Goal: Task Accomplishment & Management: Complete application form

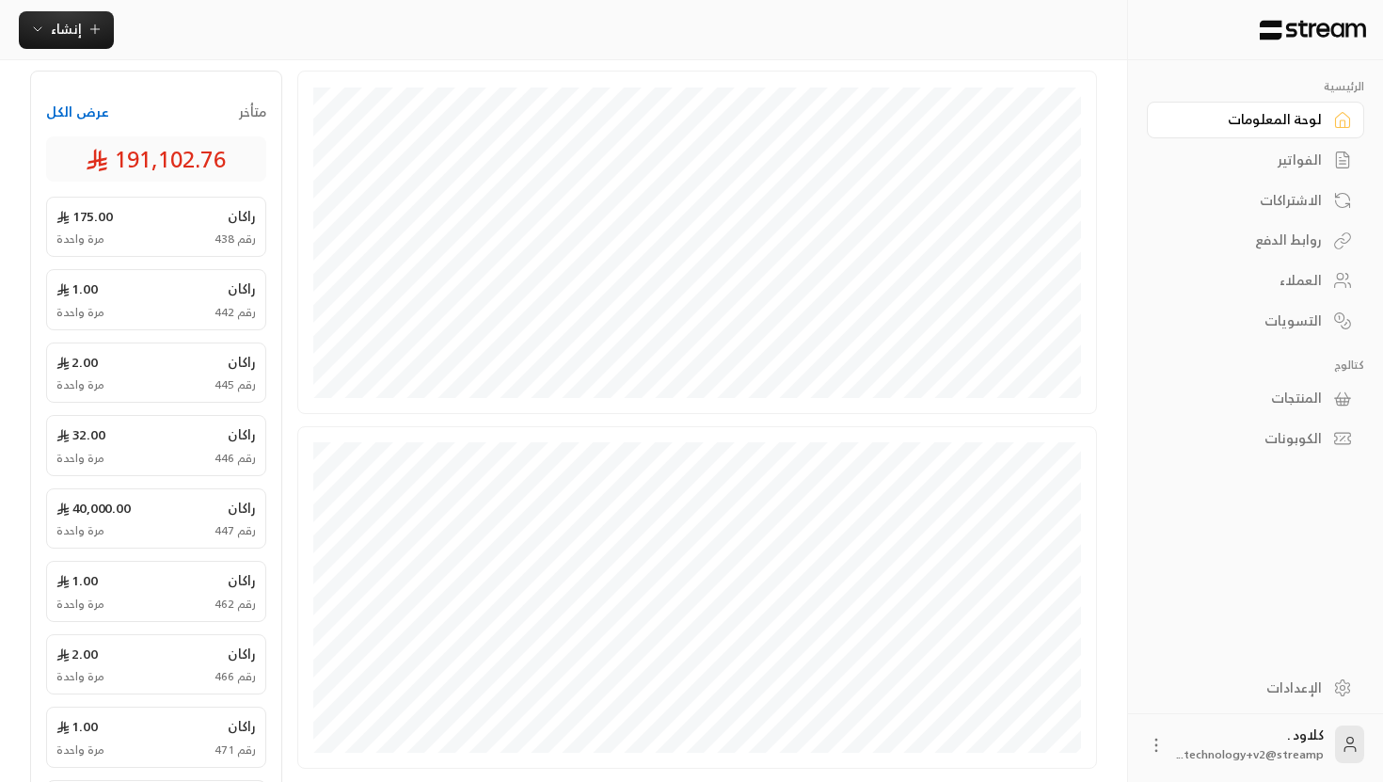
scroll to position [545, 0]
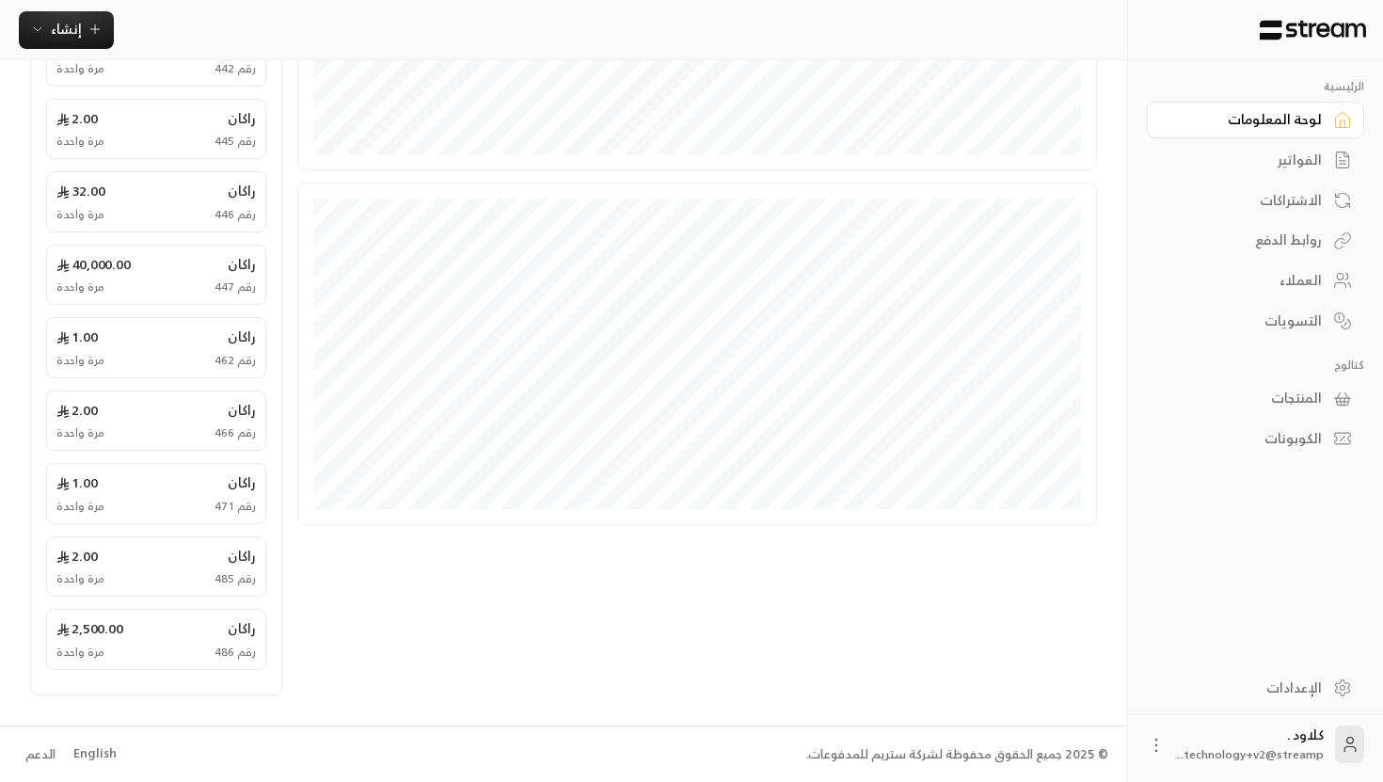
click at [97, 748] on div "English" at bounding box center [94, 753] width 43 height 19
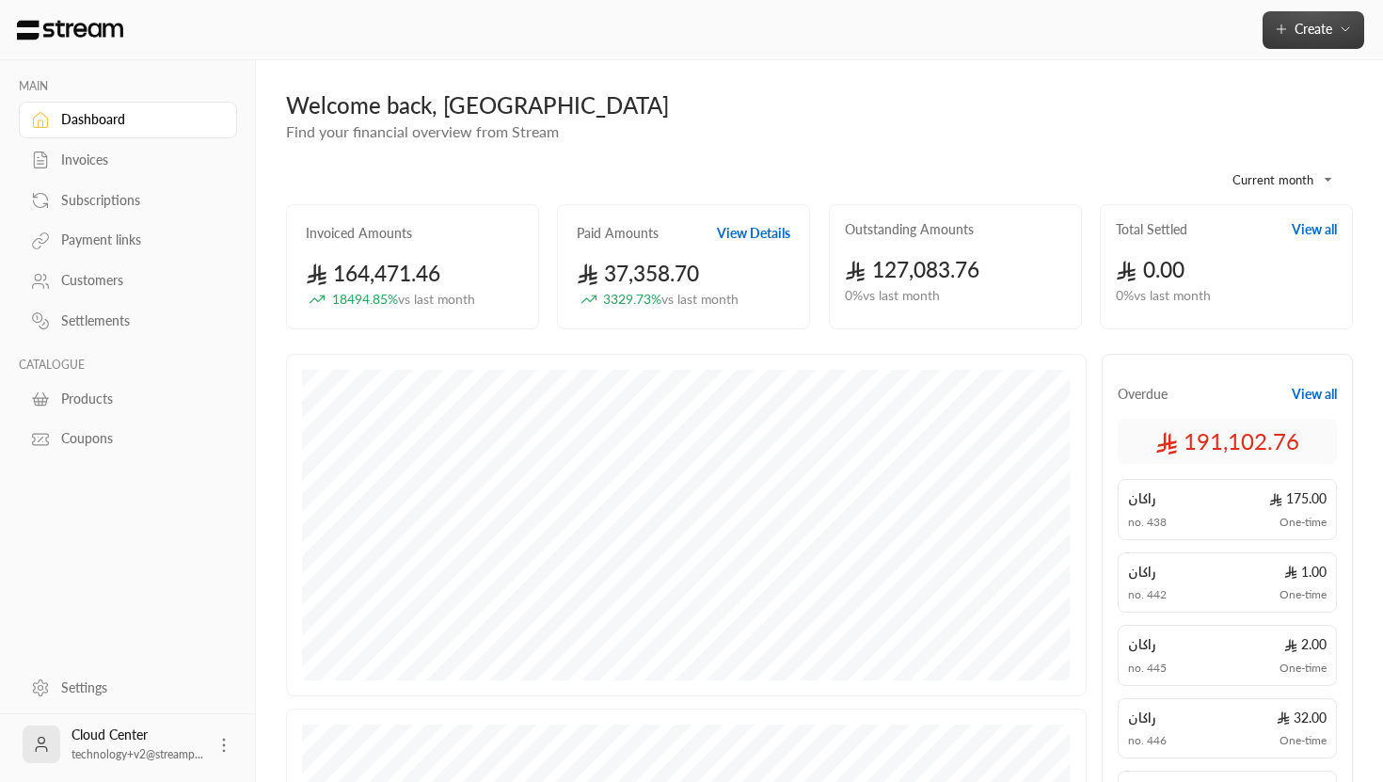
click at [1281, 24] on icon "button" at bounding box center [1280, 29] width 15 height 15
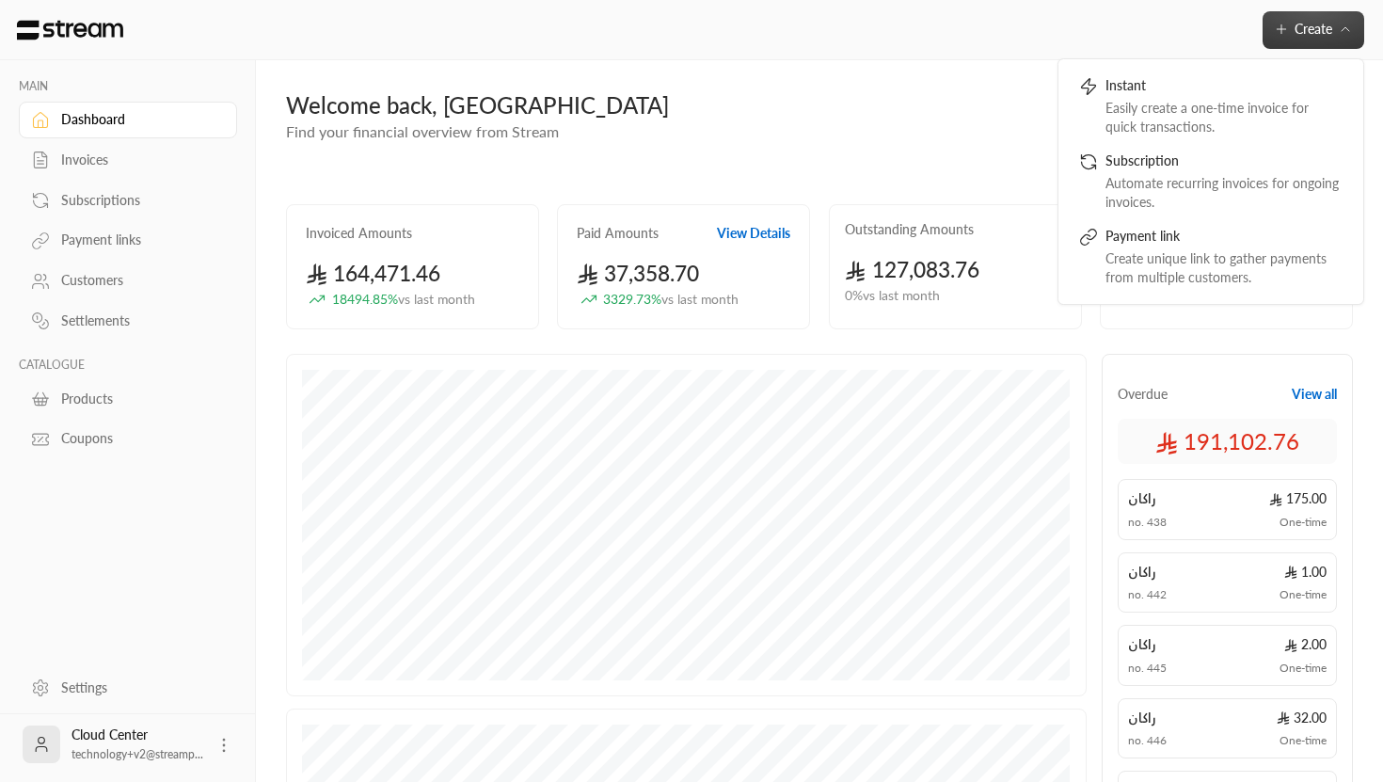
click at [1277, 24] on icon "button" at bounding box center [1280, 29] width 15 height 15
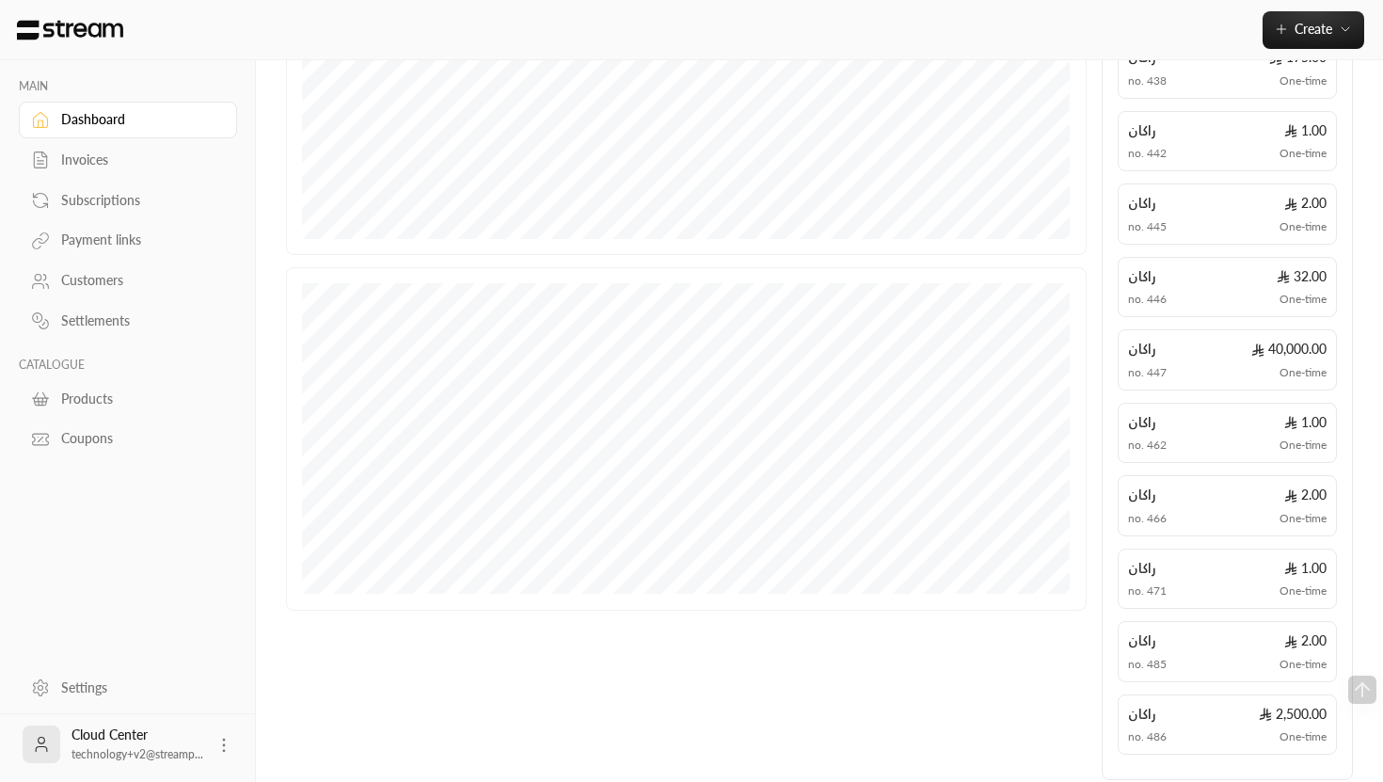
scroll to position [435, 0]
click at [78, 158] on div "Invoices" at bounding box center [137, 159] width 152 height 19
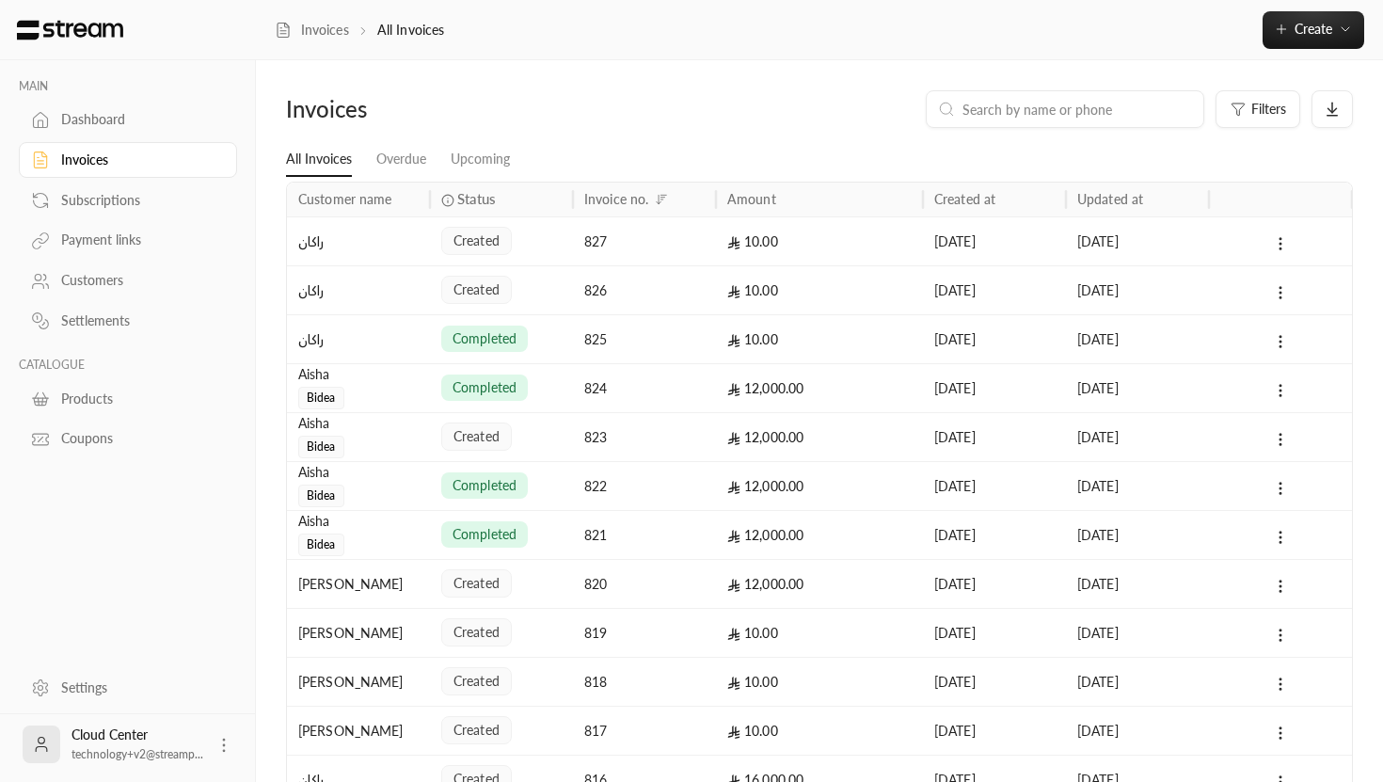
click at [94, 193] on div "Subscriptions" at bounding box center [137, 200] width 152 height 19
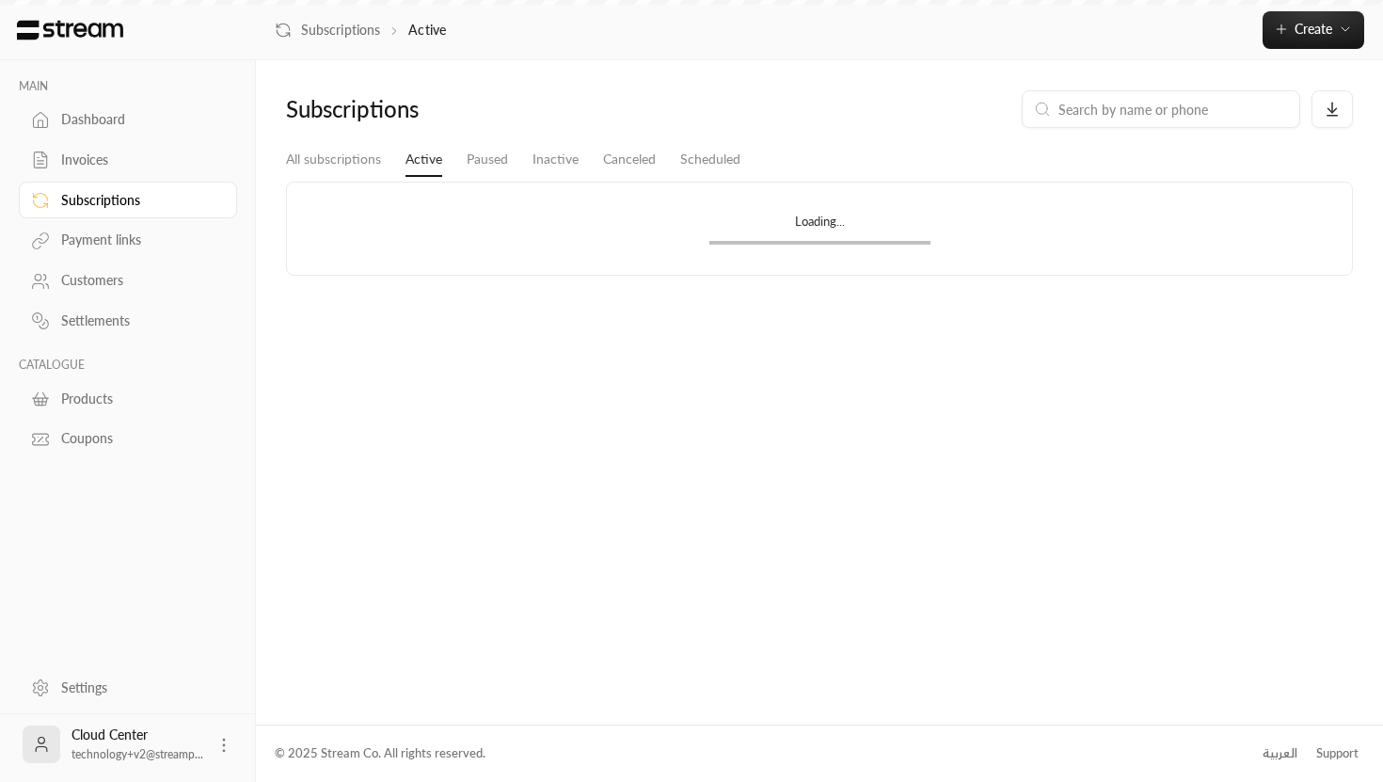
click at [98, 245] on div "Payment links" at bounding box center [137, 239] width 152 height 19
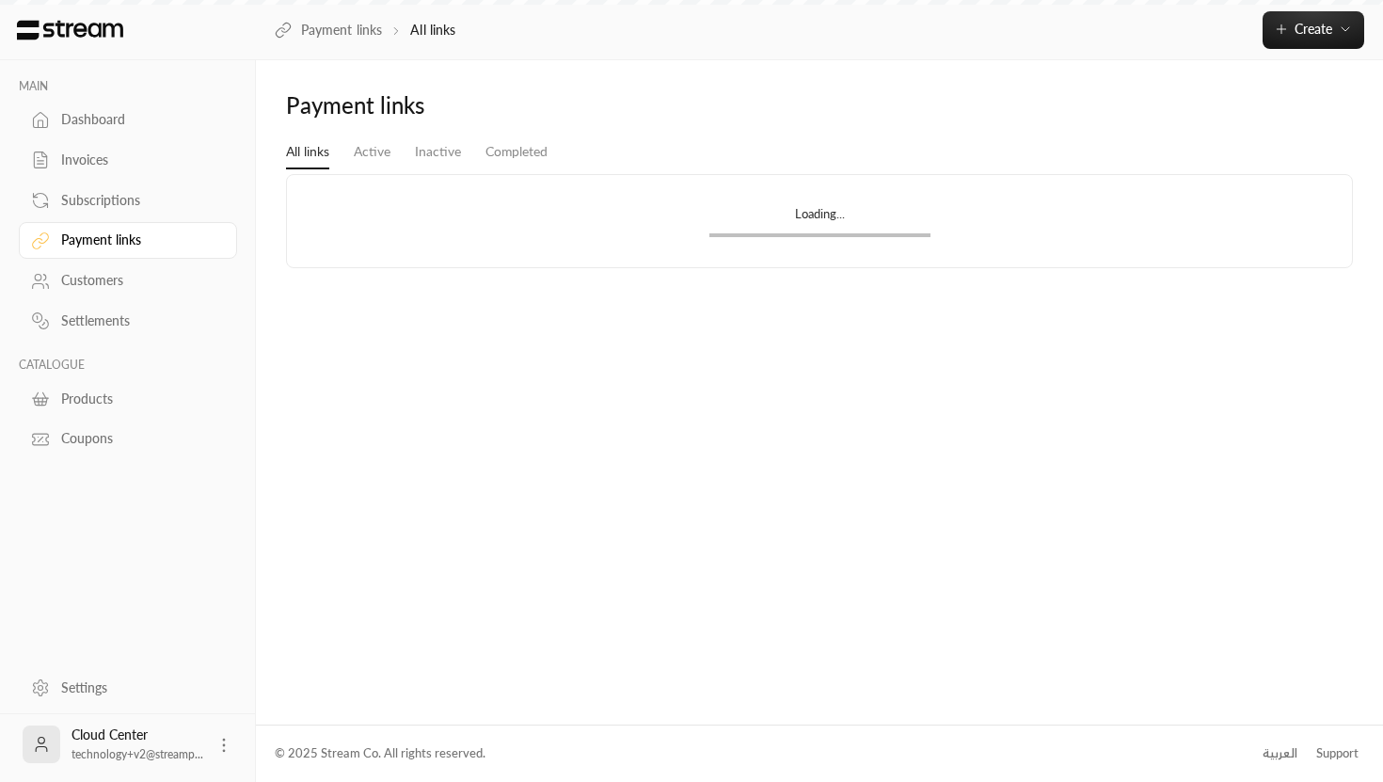
click at [99, 288] on div "Customers" at bounding box center [137, 280] width 152 height 19
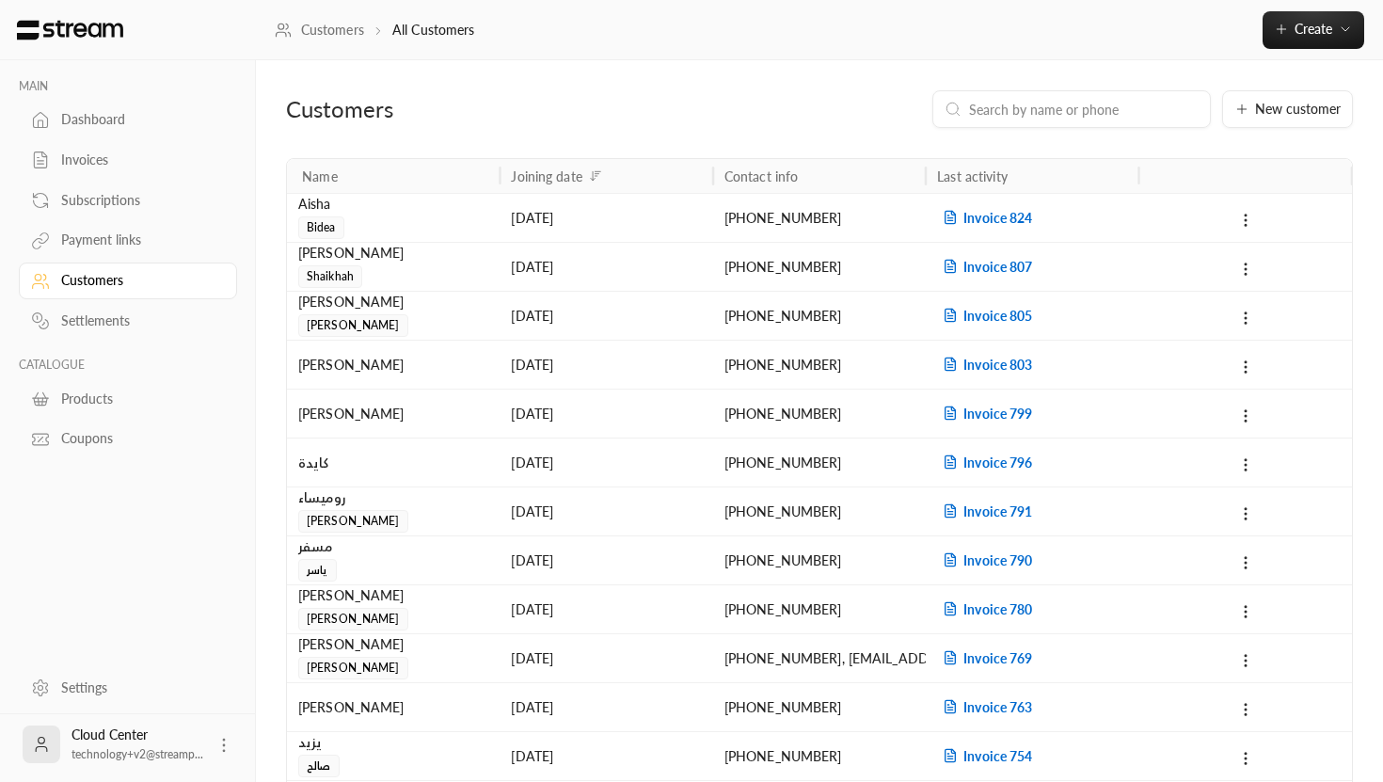
click at [83, 323] on div "Settlements" at bounding box center [137, 320] width 152 height 19
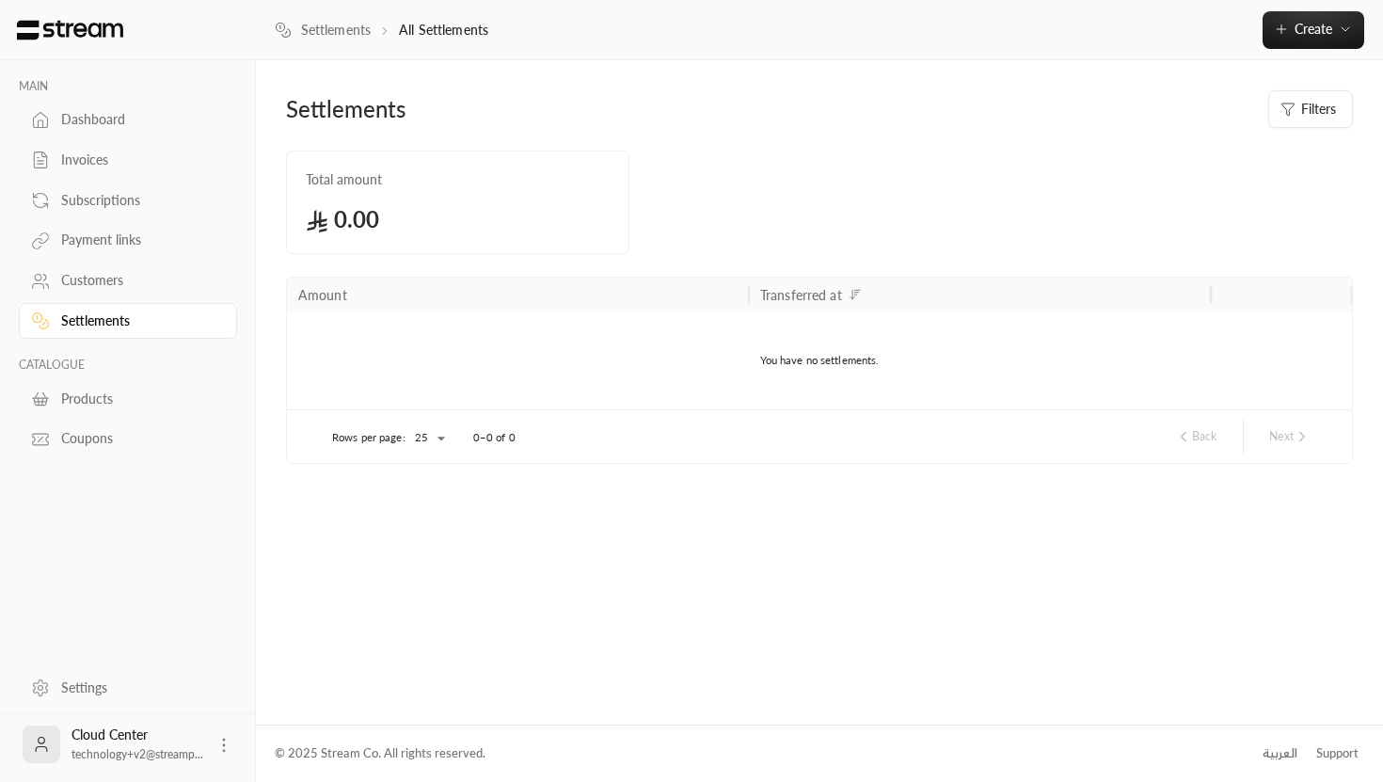
click at [56, 398] on link "Products" at bounding box center [128, 398] width 218 height 37
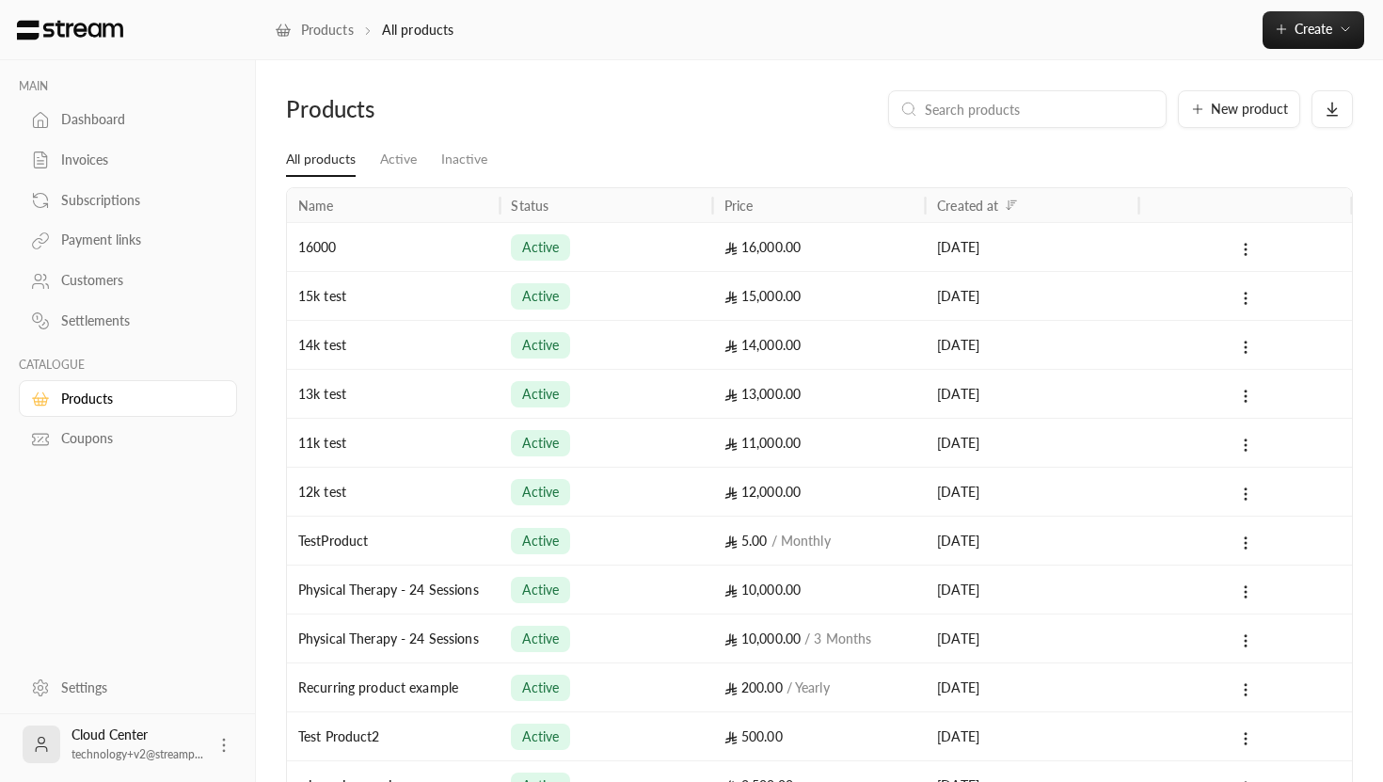
click at [75, 446] on div "Coupons" at bounding box center [137, 438] width 152 height 19
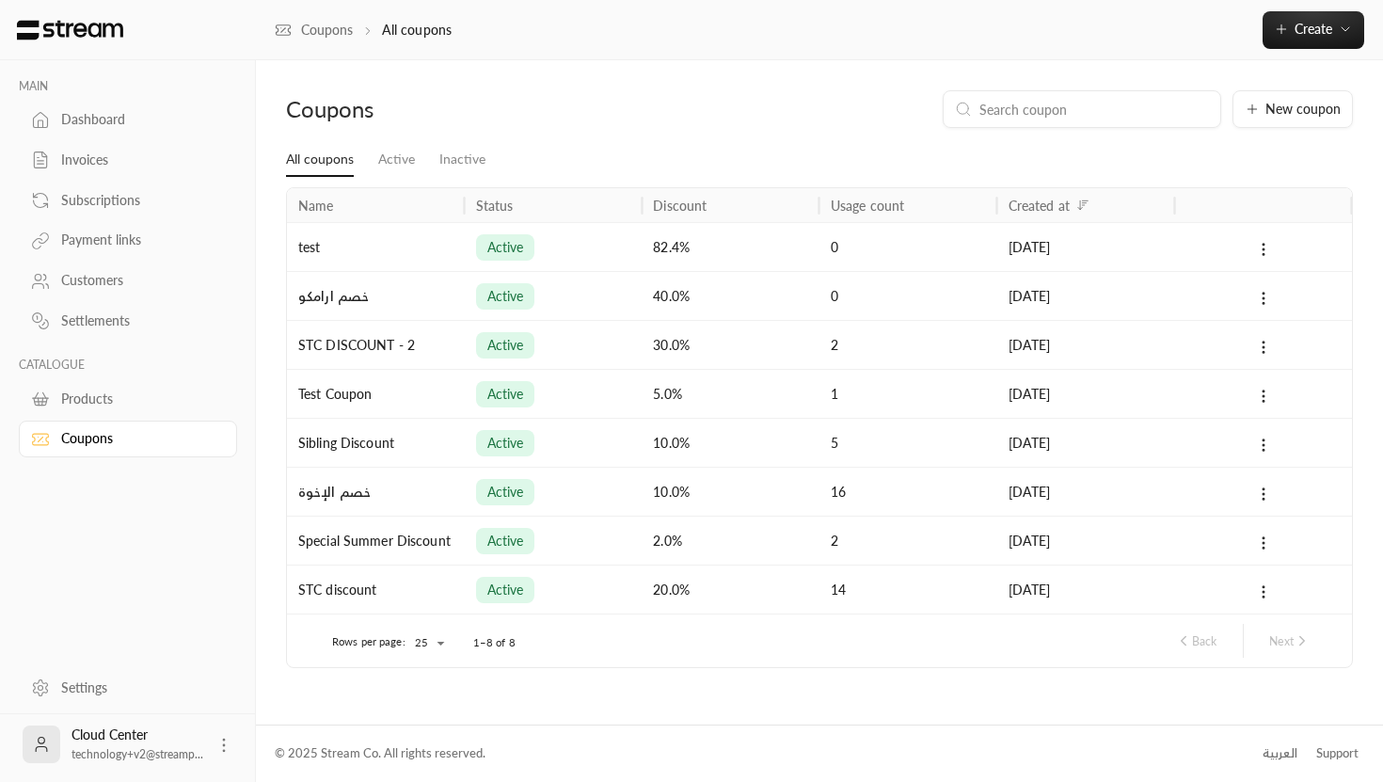
click at [96, 128] on div "Dashboard" at bounding box center [137, 119] width 152 height 19
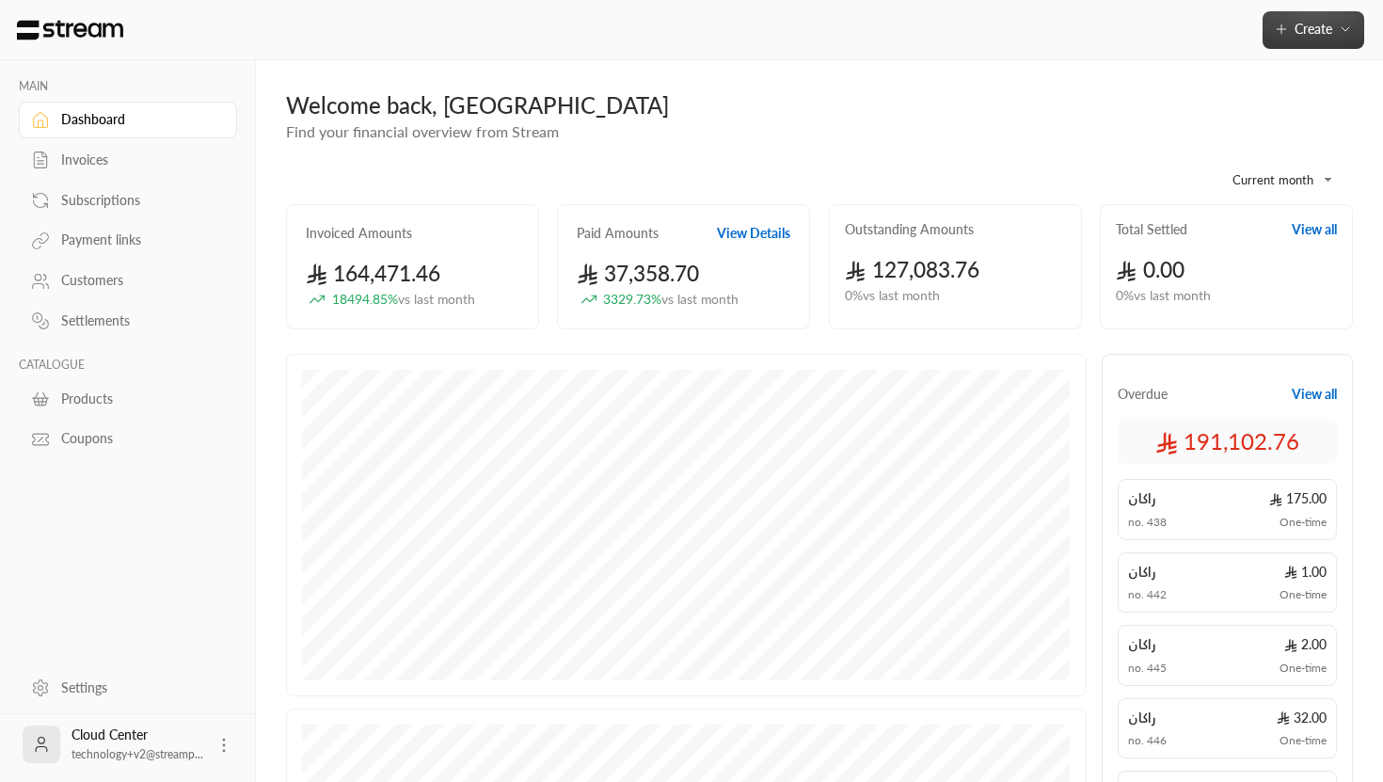
click at [1316, 40] on button "Create" at bounding box center [1313, 30] width 102 height 38
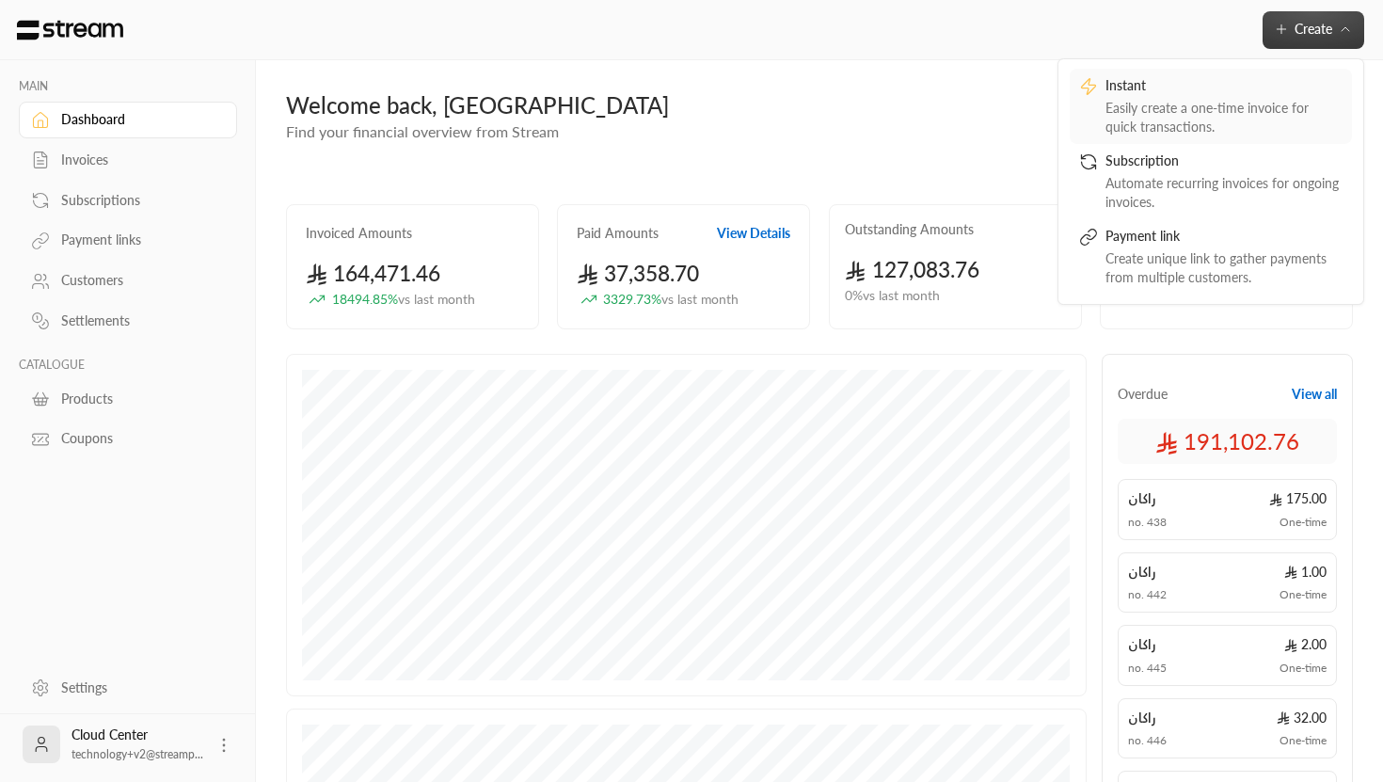
click at [1184, 100] on div "Easily create a one-time invoice for quick transactions." at bounding box center [1223, 118] width 237 height 38
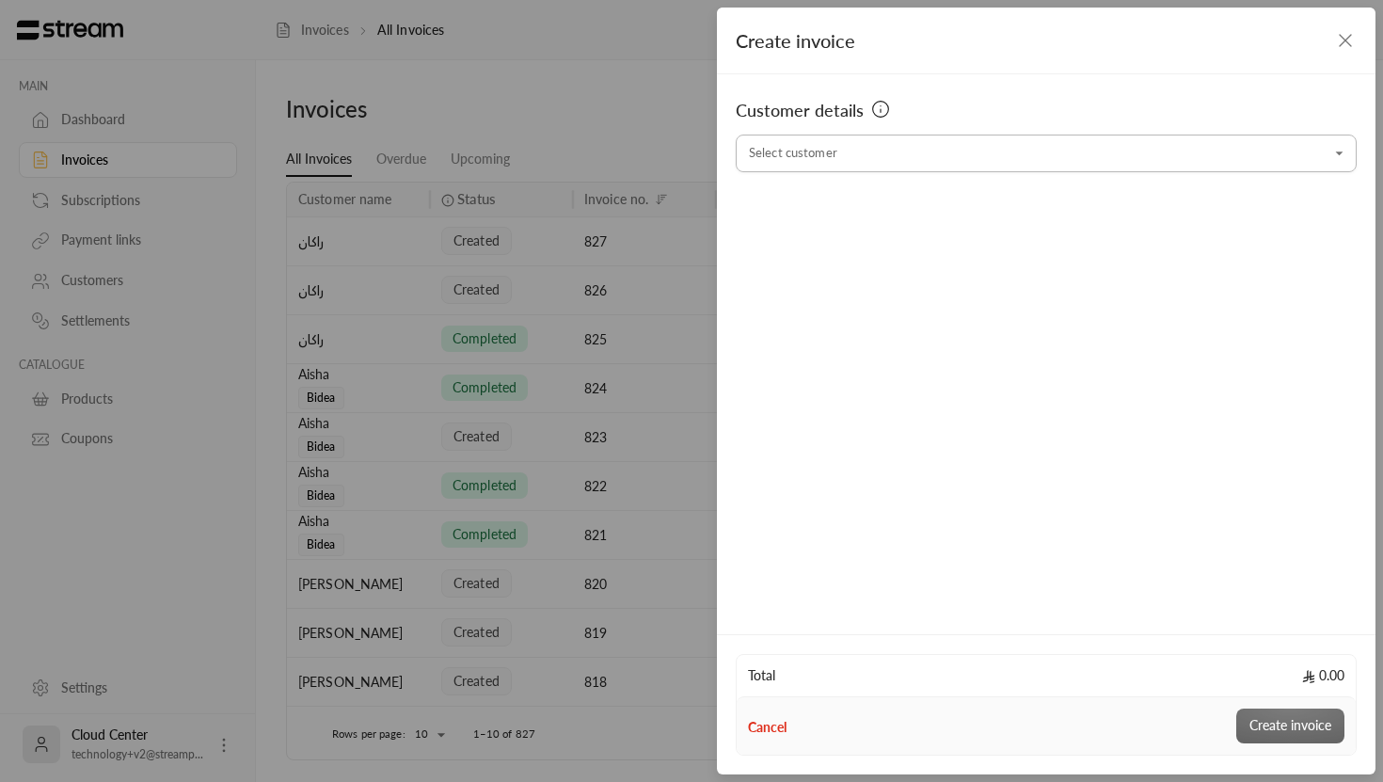
click at [844, 159] on input "Select customer" at bounding box center [1045, 153] width 621 height 33
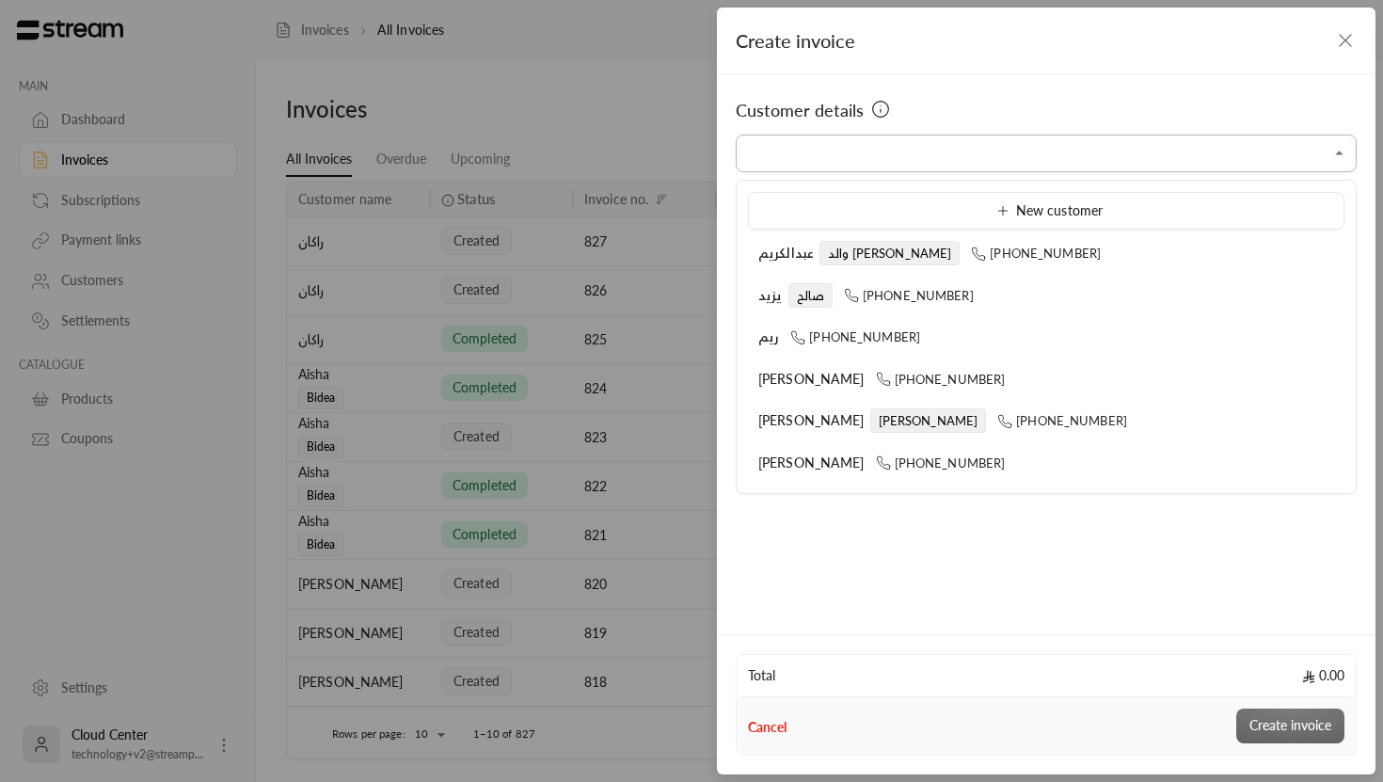
click at [787, 165] on input "Select customer" at bounding box center [1045, 153] width 621 height 33
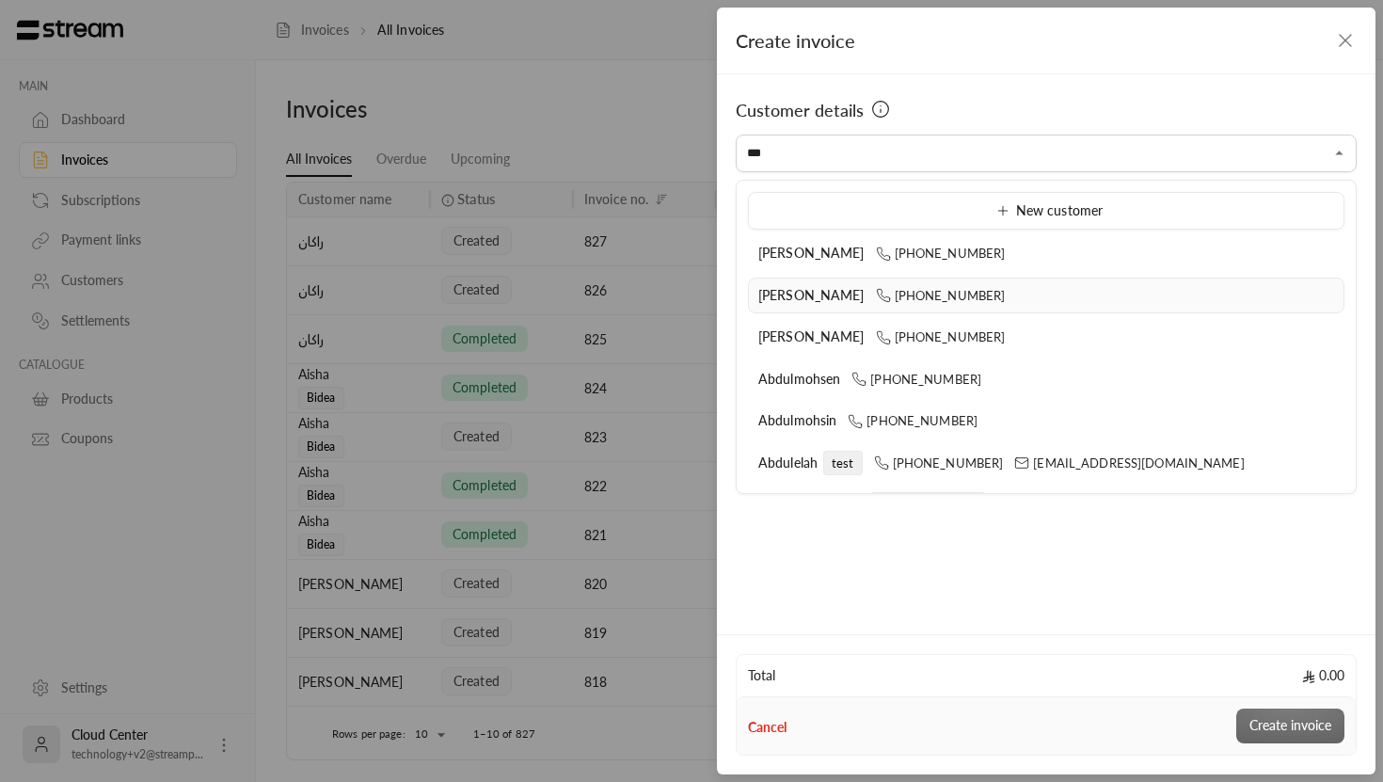
click at [798, 297] on span "[PERSON_NAME]" at bounding box center [811, 295] width 106 height 16
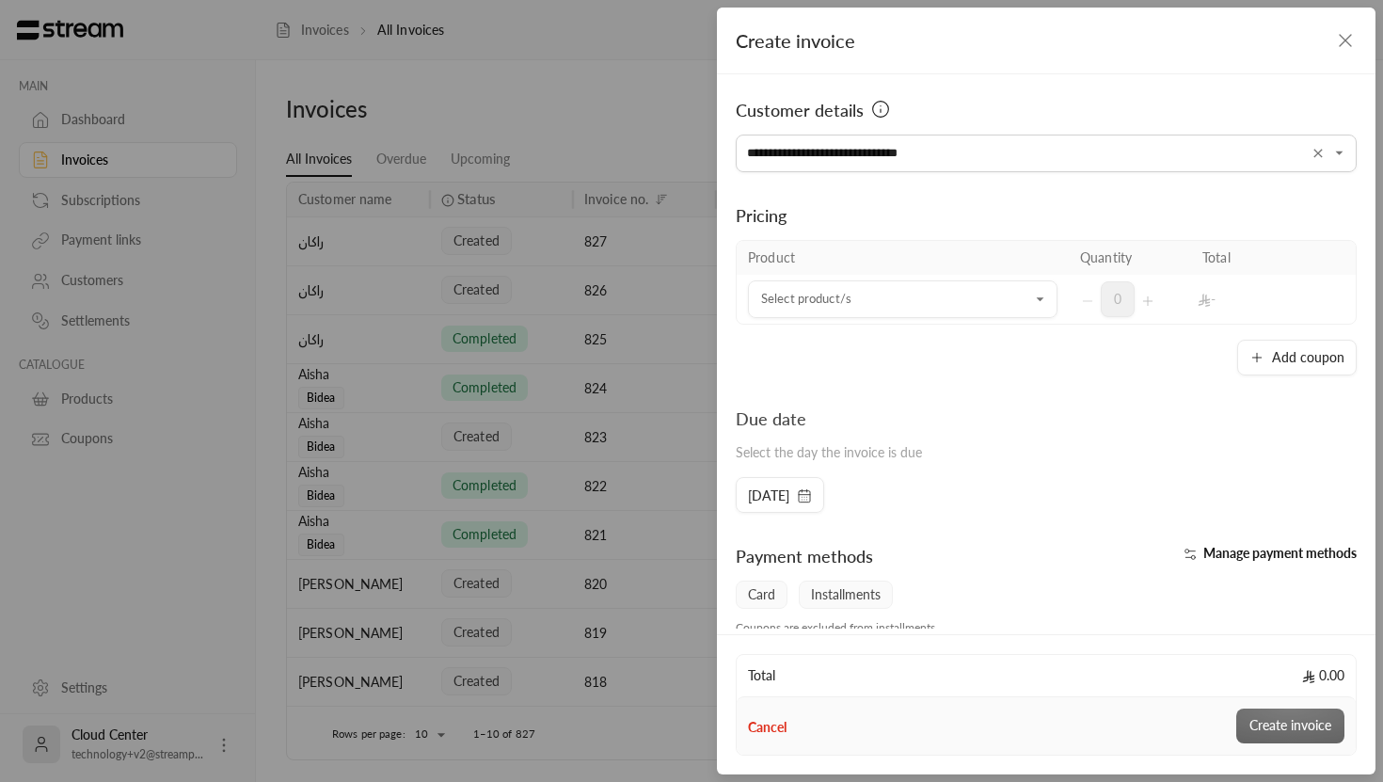
type input "**********"
click at [776, 248] on th "Product" at bounding box center [902, 258] width 332 height 34
click at [953, 294] on input "Select customer" at bounding box center [902, 299] width 309 height 33
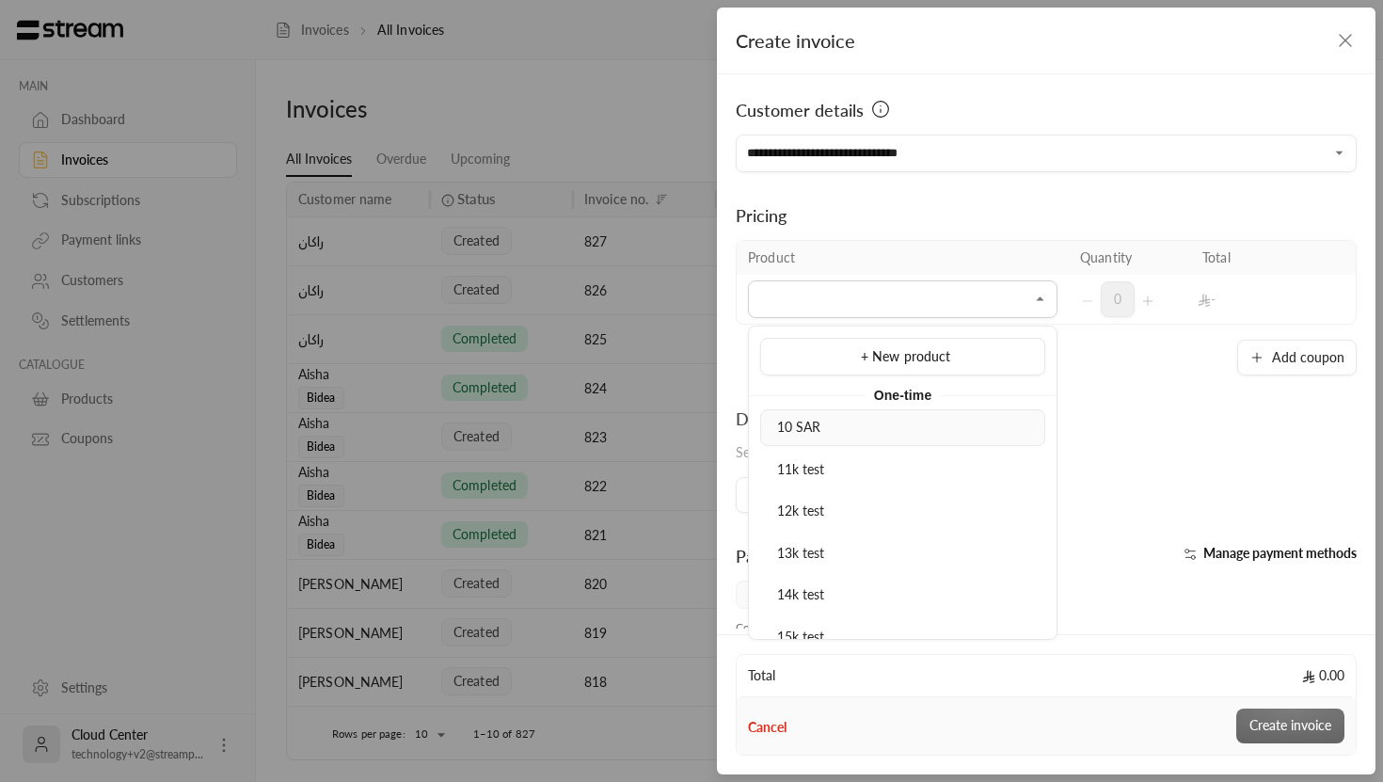
click at [810, 422] on span "10 SAR" at bounding box center [799, 427] width 44 height 16
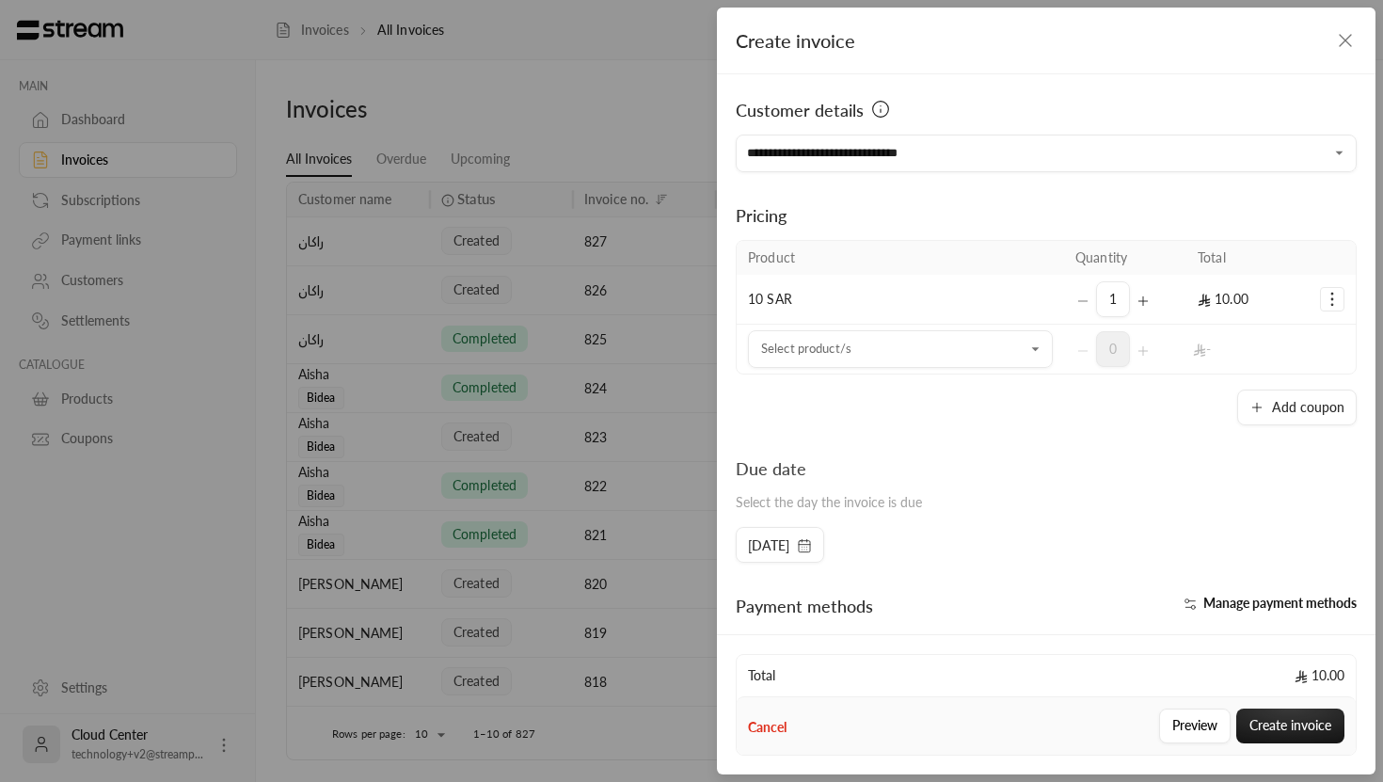
click at [973, 296] on td "10 SAR" at bounding box center [899, 300] width 327 height 50
click at [786, 292] on span "10 SAR" at bounding box center [770, 299] width 44 height 16
click at [1015, 349] on input "Select customer" at bounding box center [900, 349] width 305 height 33
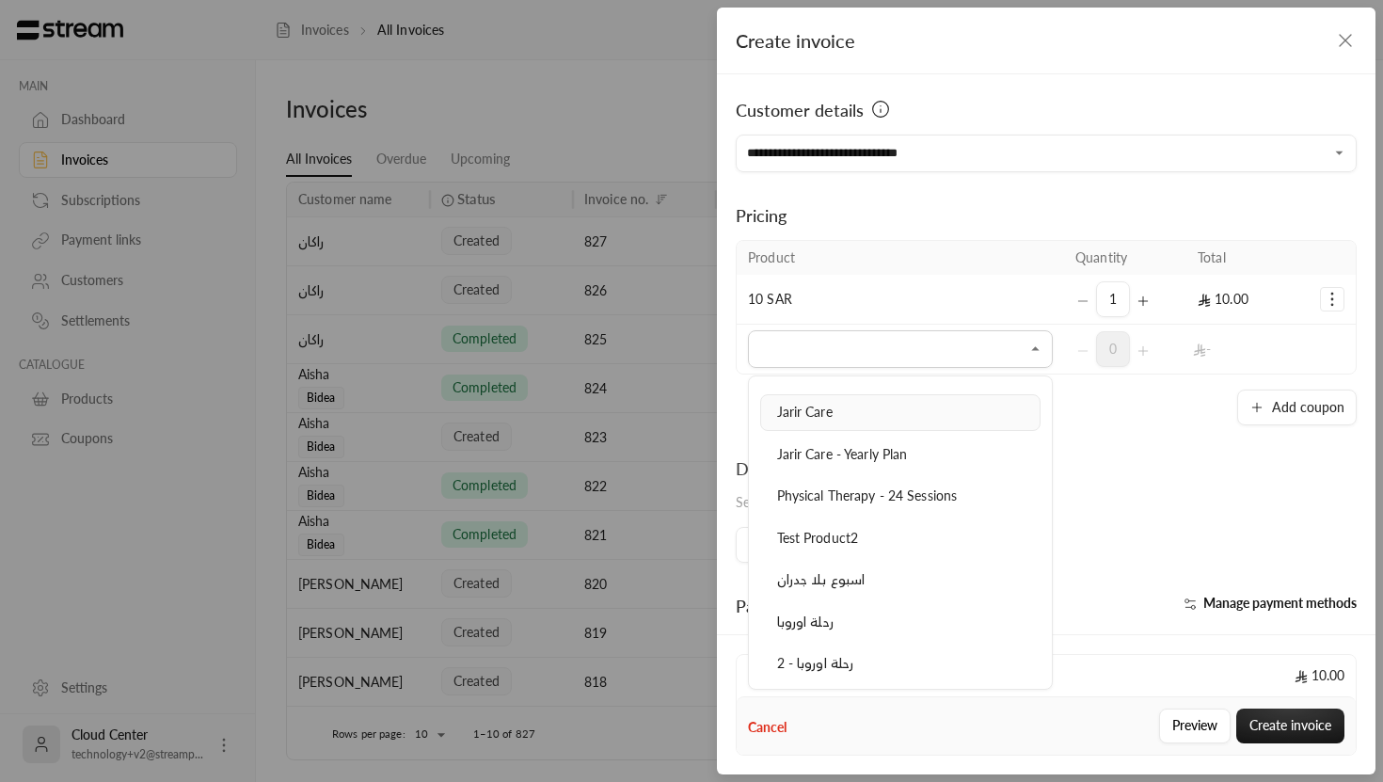
scroll to position [505, 0]
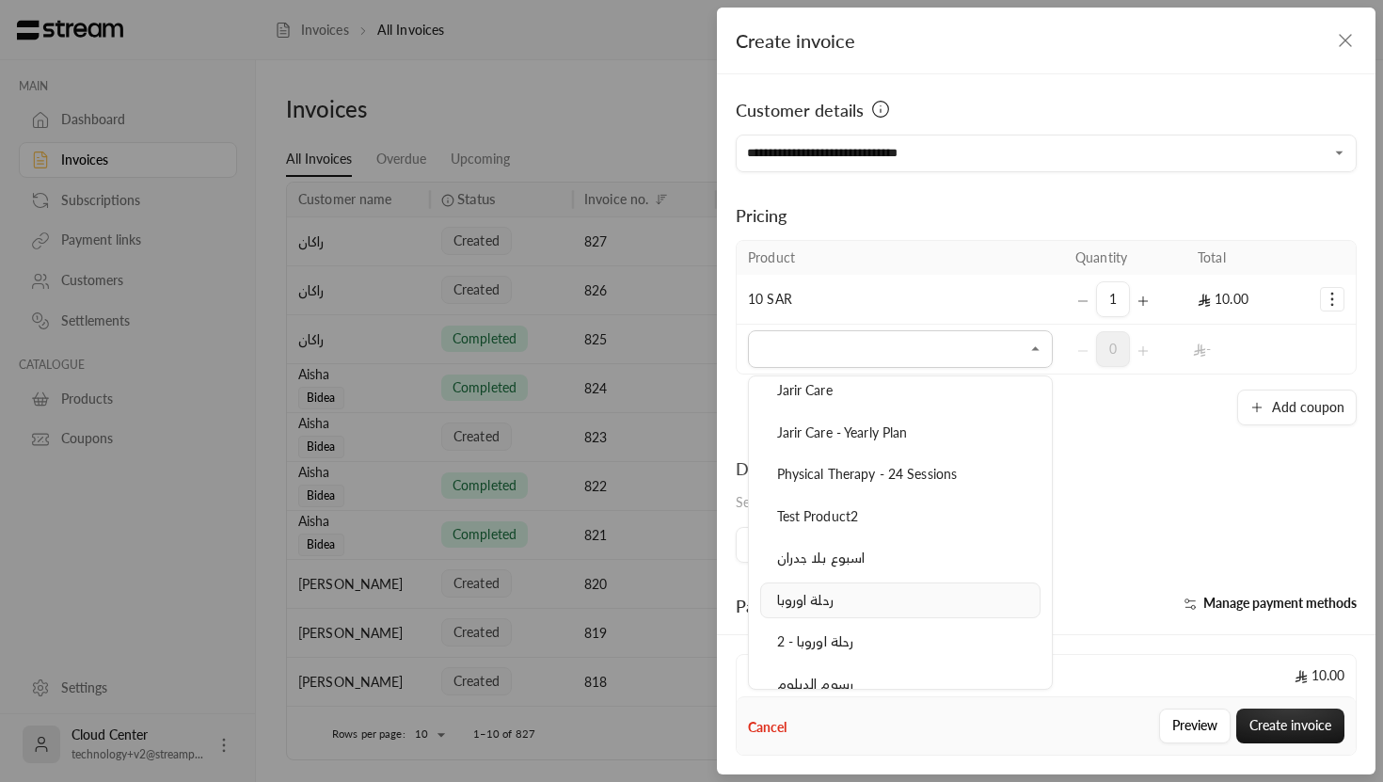
click at [835, 600] on div "رحلة اوروبا" at bounding box center [900, 601] width 260 height 20
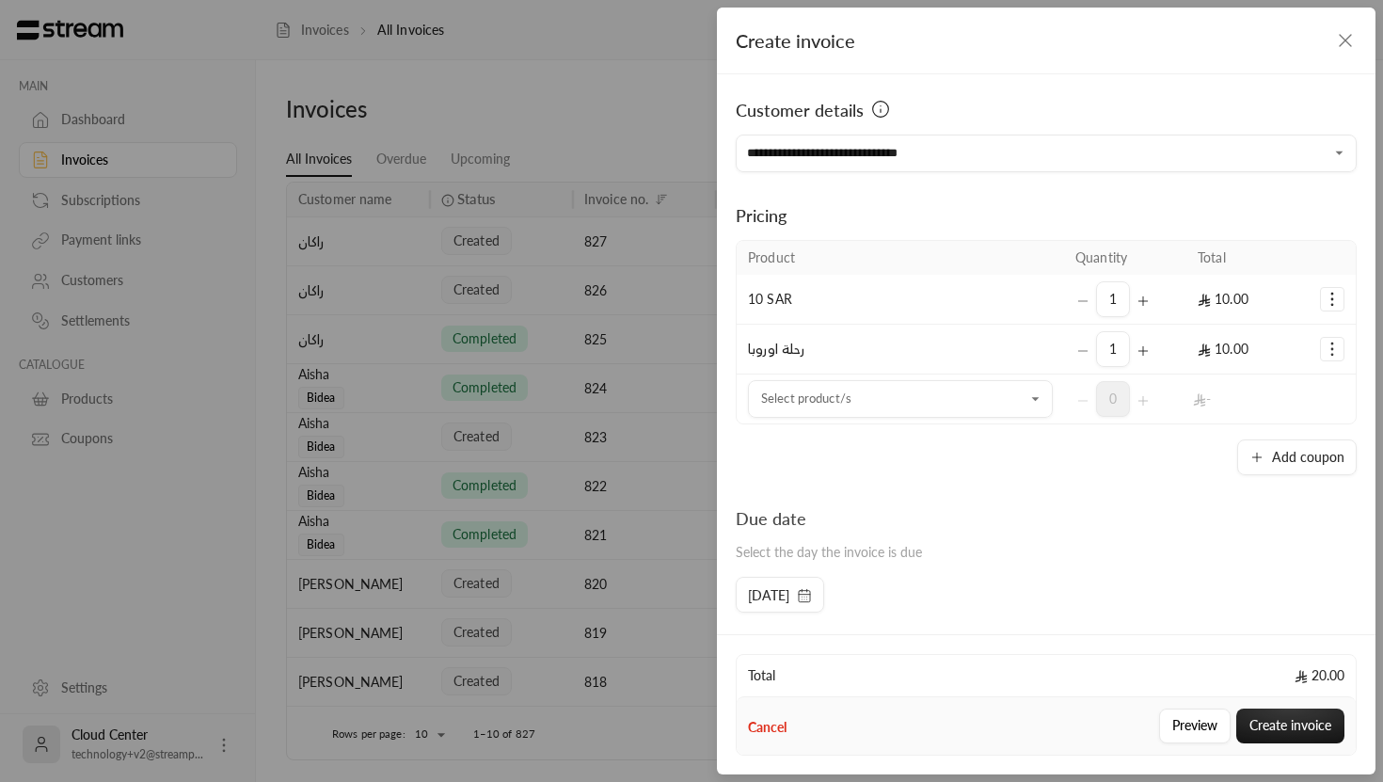
click at [1326, 303] on icon "Selected Products" at bounding box center [1331, 299] width 19 height 19
click at [1334, 295] on icon "Selected Products" at bounding box center [1331, 299] width 19 height 19
click at [996, 392] on input "Select customer" at bounding box center [900, 399] width 305 height 33
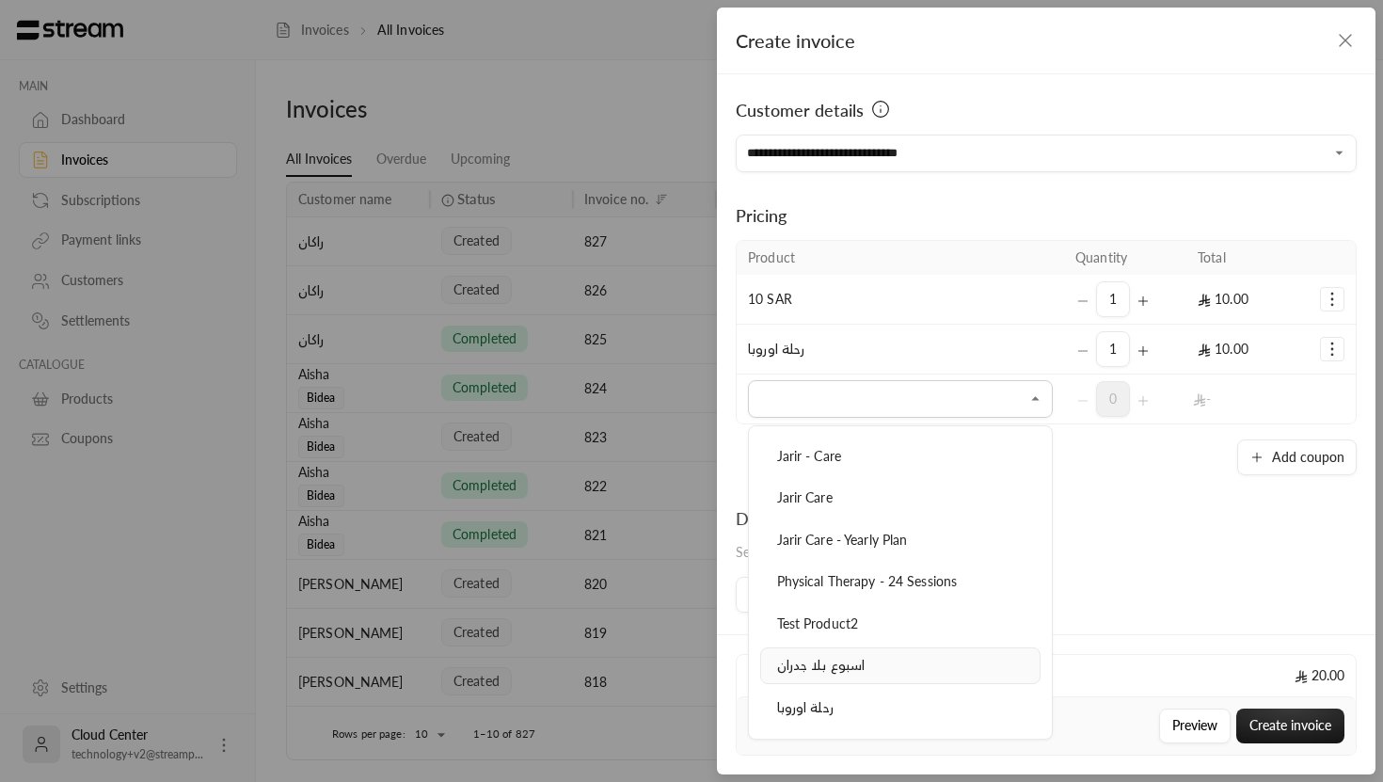
scroll to position [561, 0]
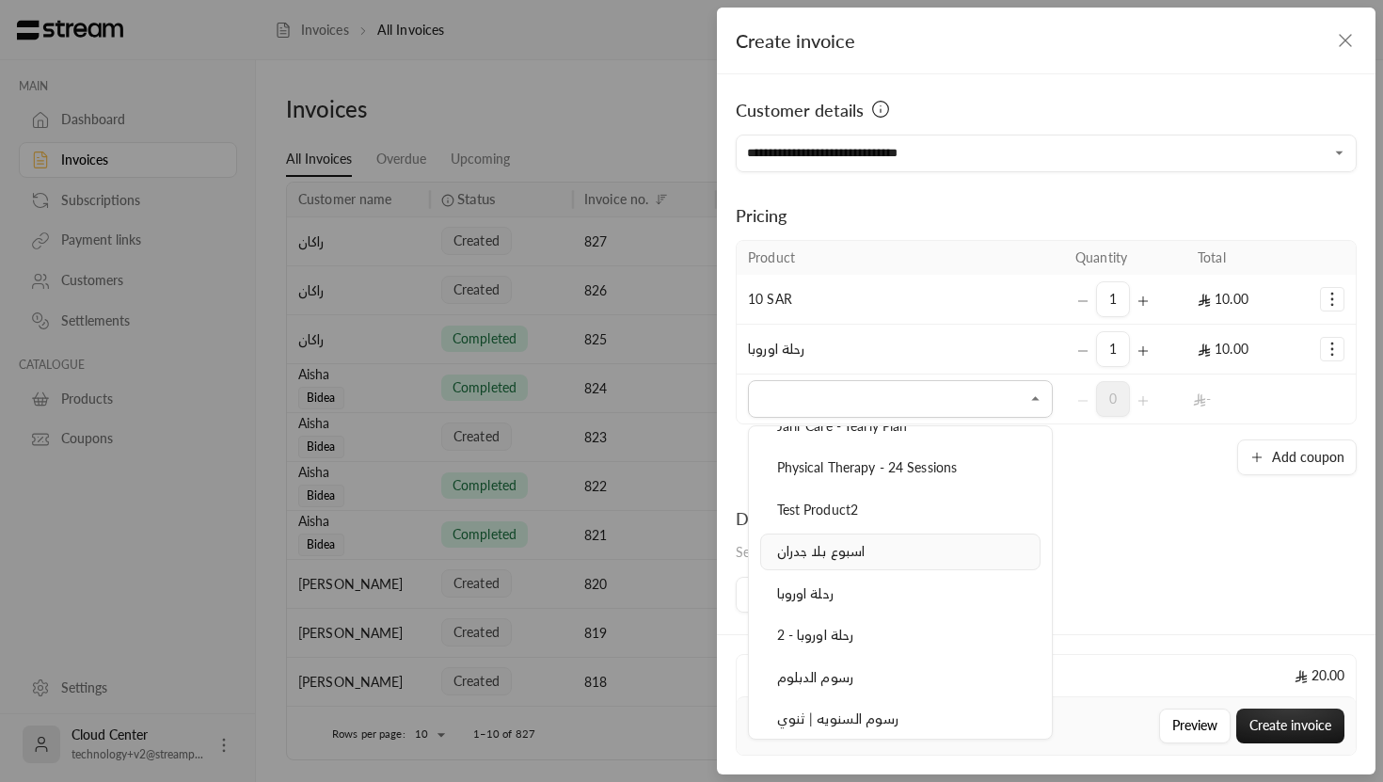
click at [863, 557] on div "اسبوع بلا جدران" at bounding box center [900, 552] width 260 height 20
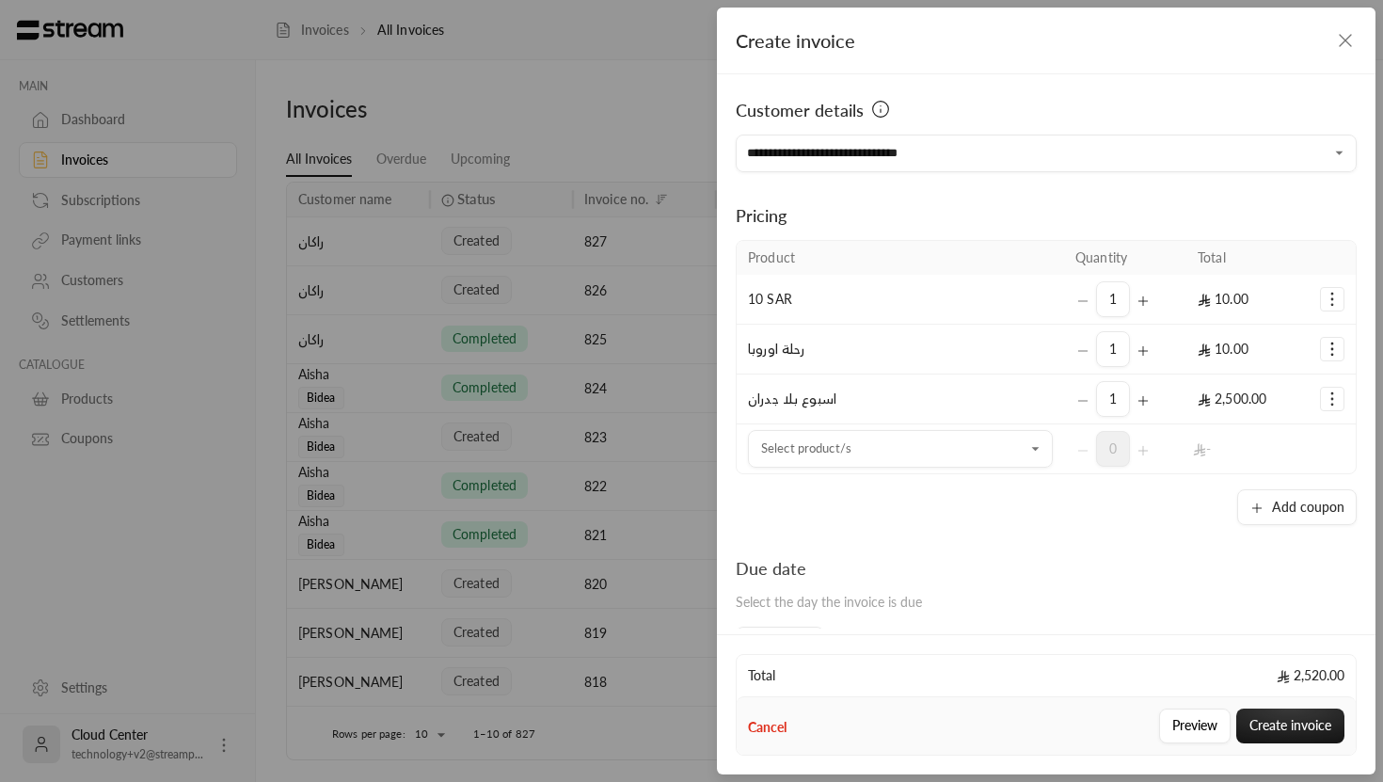
click at [1333, 347] on icon "Selected Products" at bounding box center [1331, 349] width 19 height 19
click at [1287, 388] on span "Add coupon" at bounding box center [1256, 395] width 65 height 15
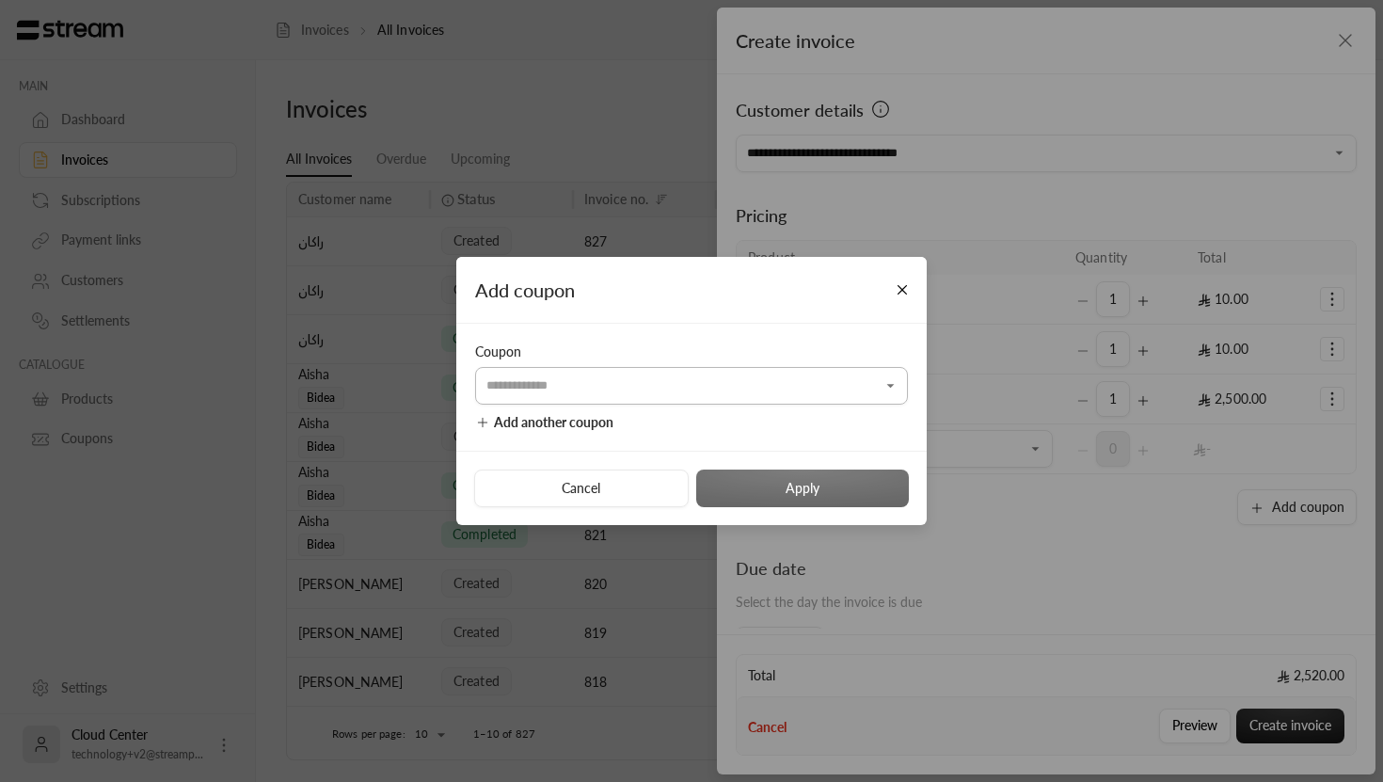
click at [893, 381] on icon "Open" at bounding box center [890, 385] width 19 height 19
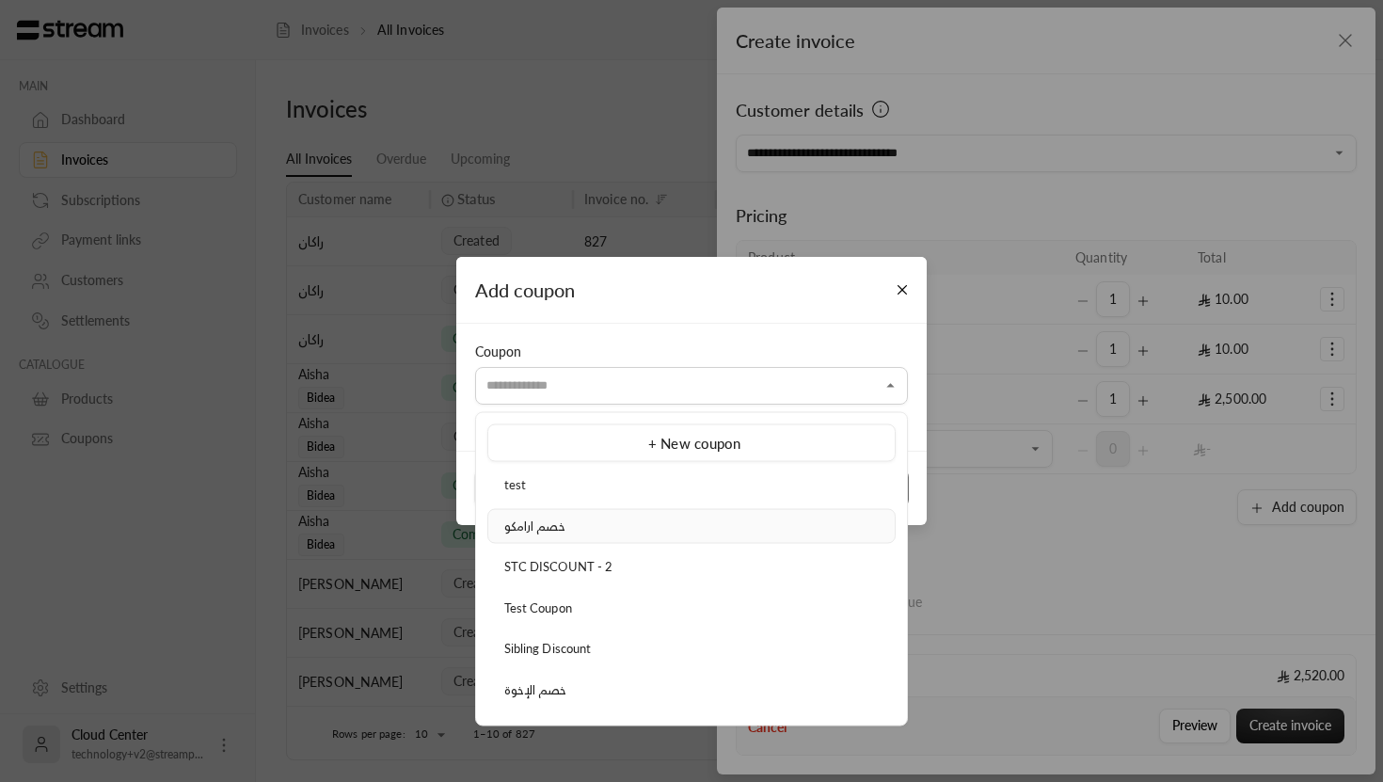
click at [654, 530] on div "خصم ارامكو" at bounding box center [691, 525] width 387 height 19
type input "**********"
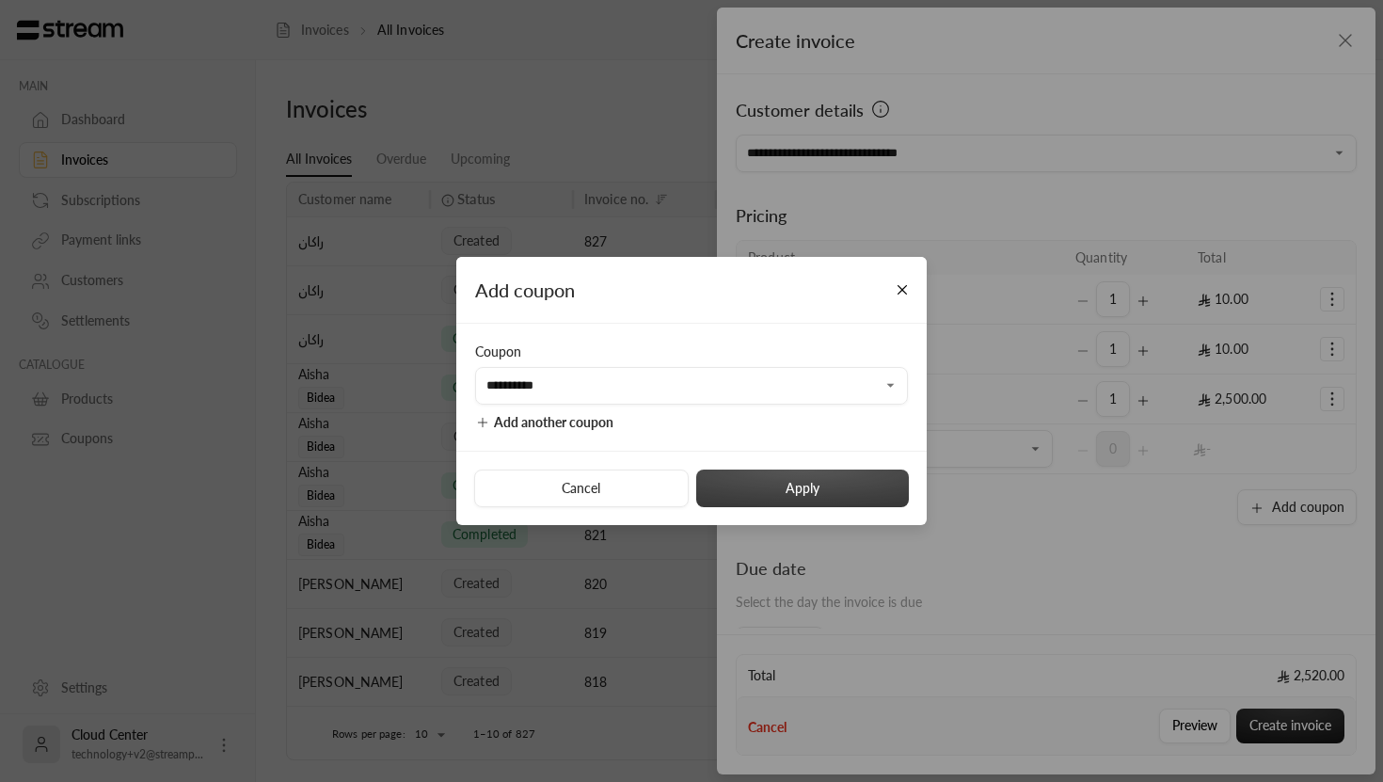
click at [762, 505] on button "Apply" at bounding box center [802, 488] width 213 height 38
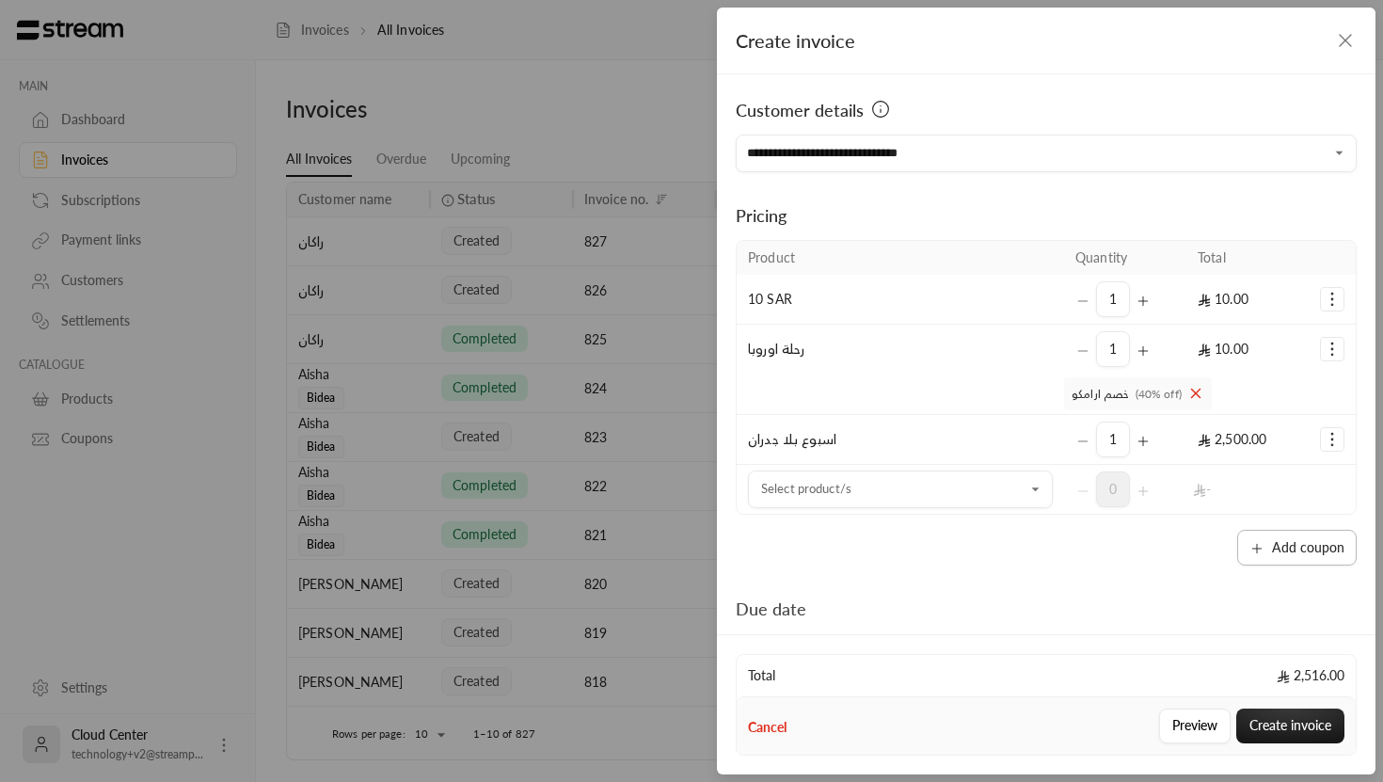
click at [1288, 545] on button "Add coupon" at bounding box center [1296, 548] width 119 height 36
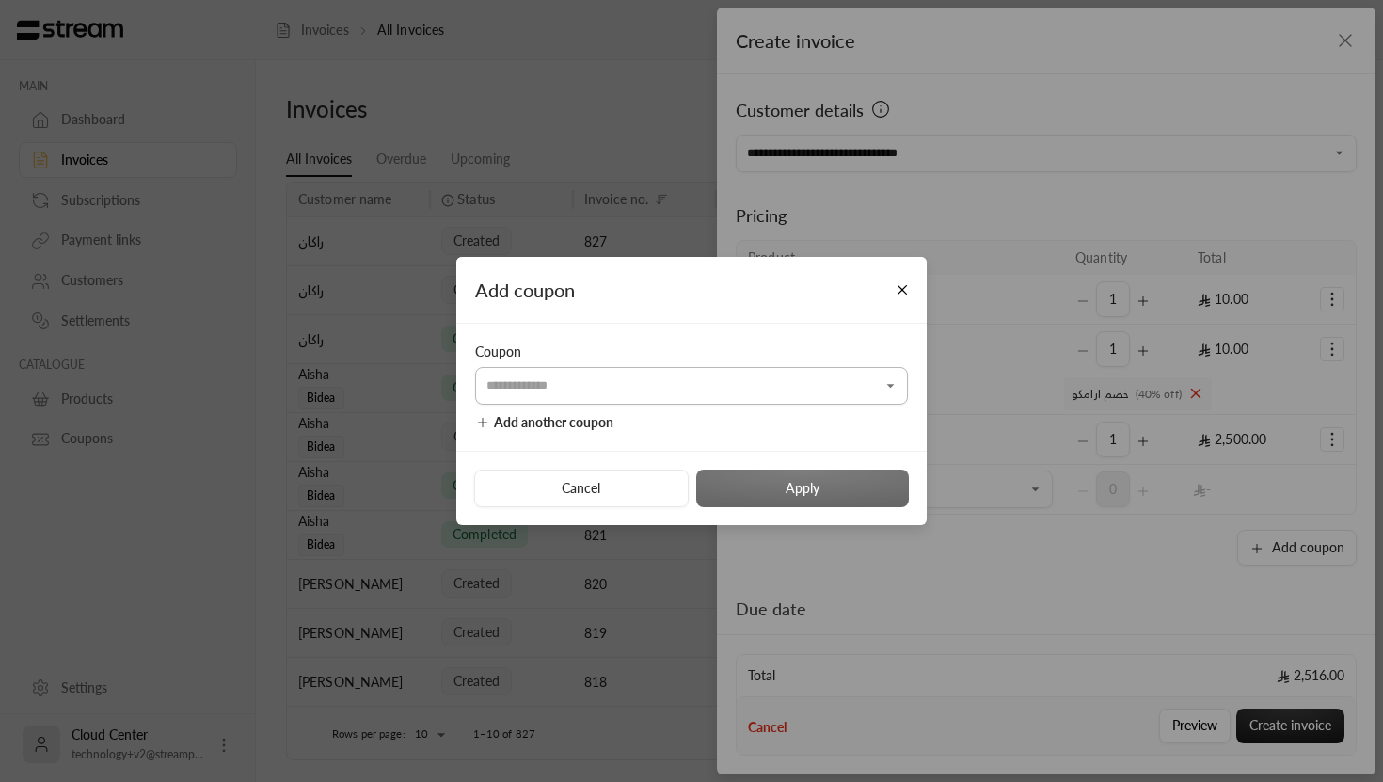
click at [735, 379] on input "Select customer" at bounding box center [691, 385] width 433 height 33
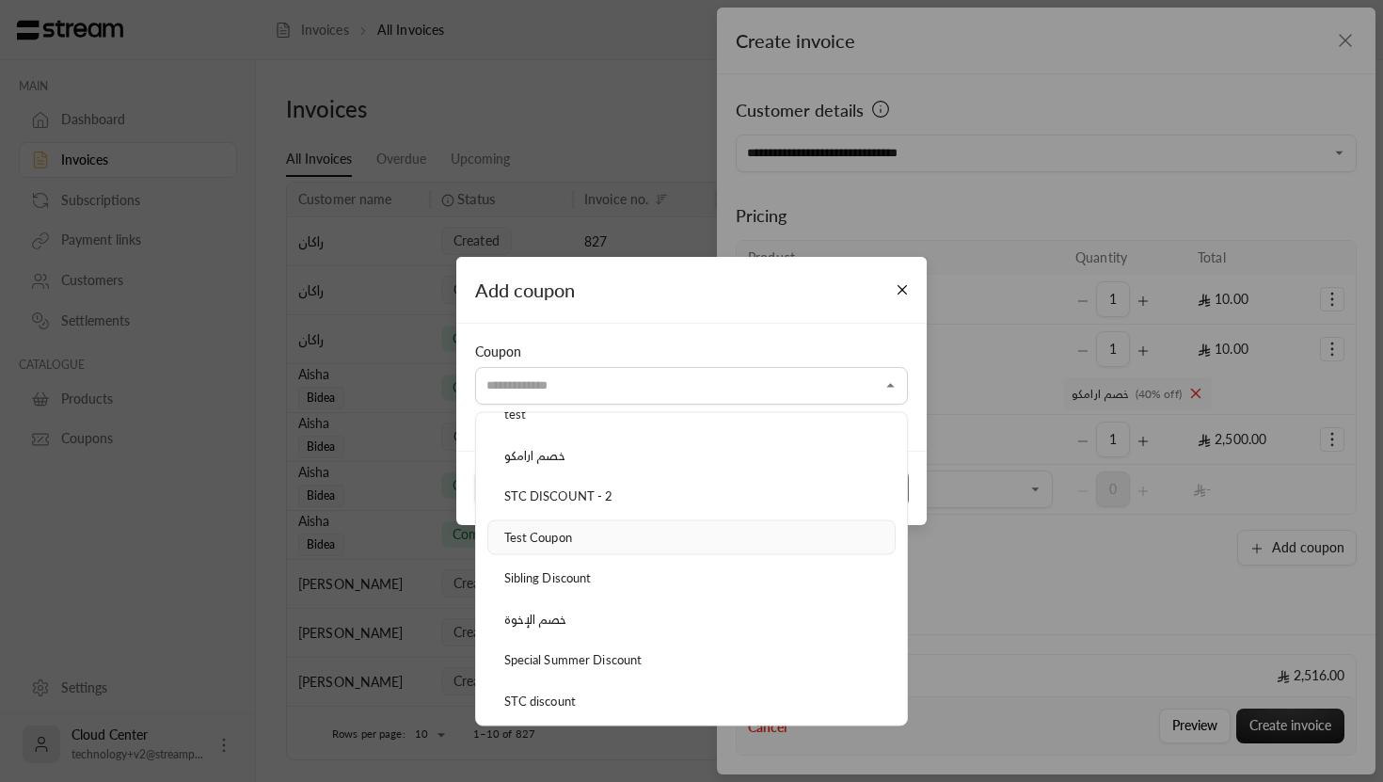
scroll to position [0, 0]
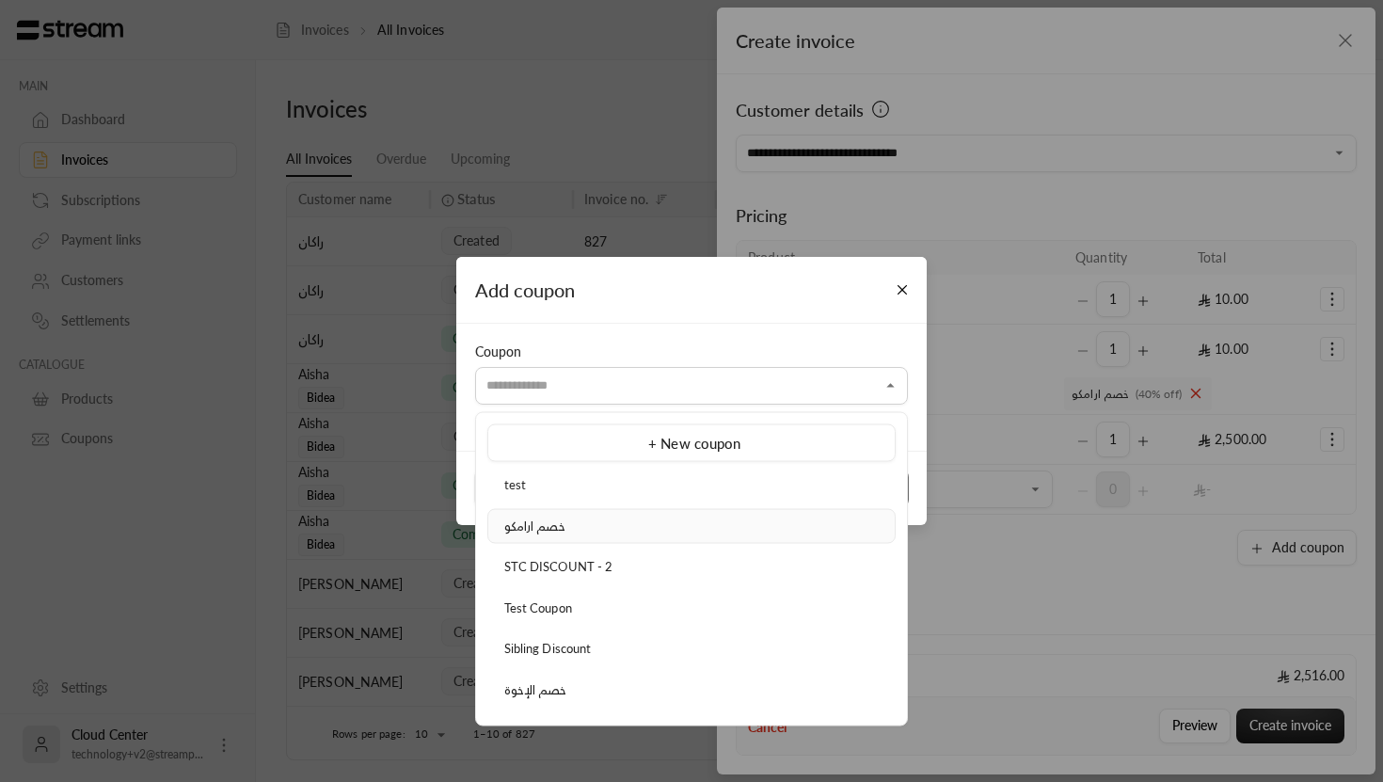
click at [559, 529] on span "خصم ارامكو" at bounding box center [534, 524] width 61 height 15
type input "**********"
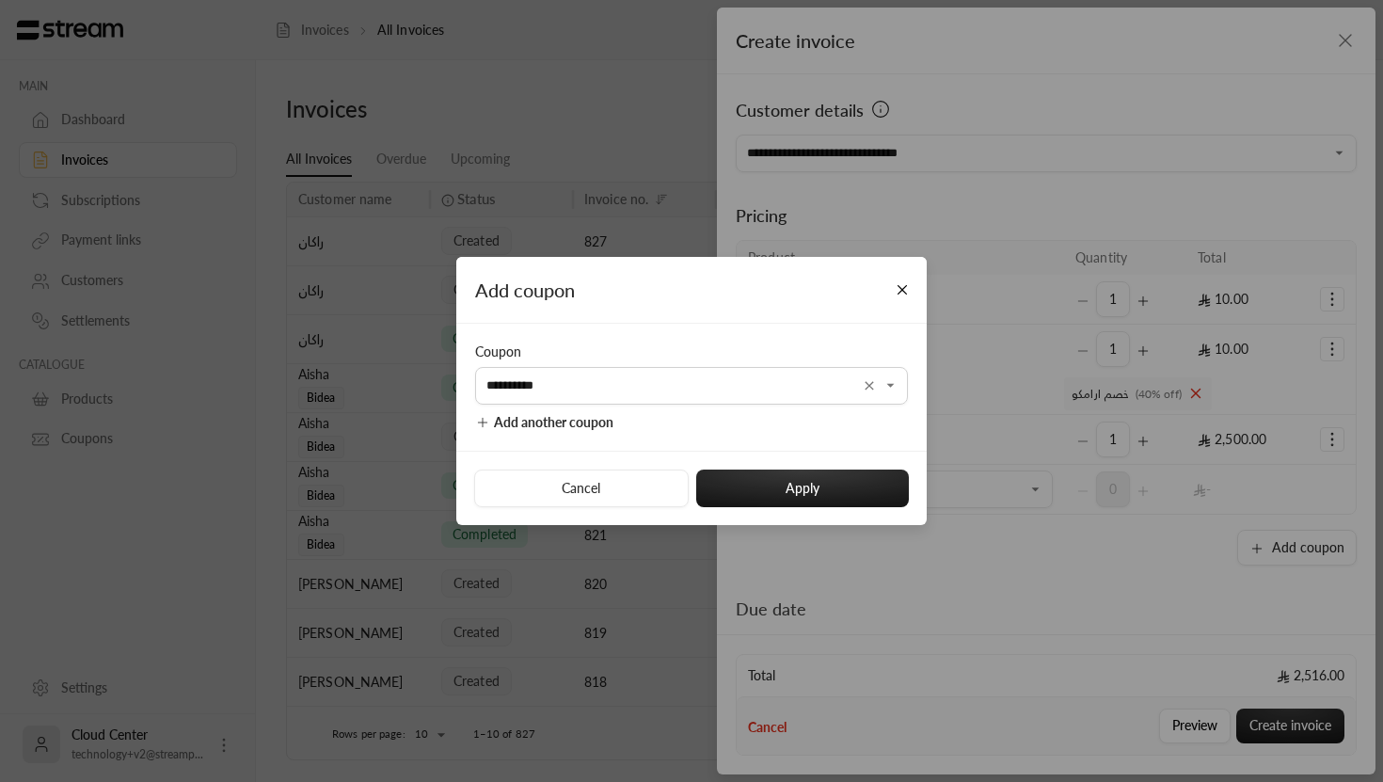
click at [949, 566] on div "**********" at bounding box center [691, 391] width 1383 height 782
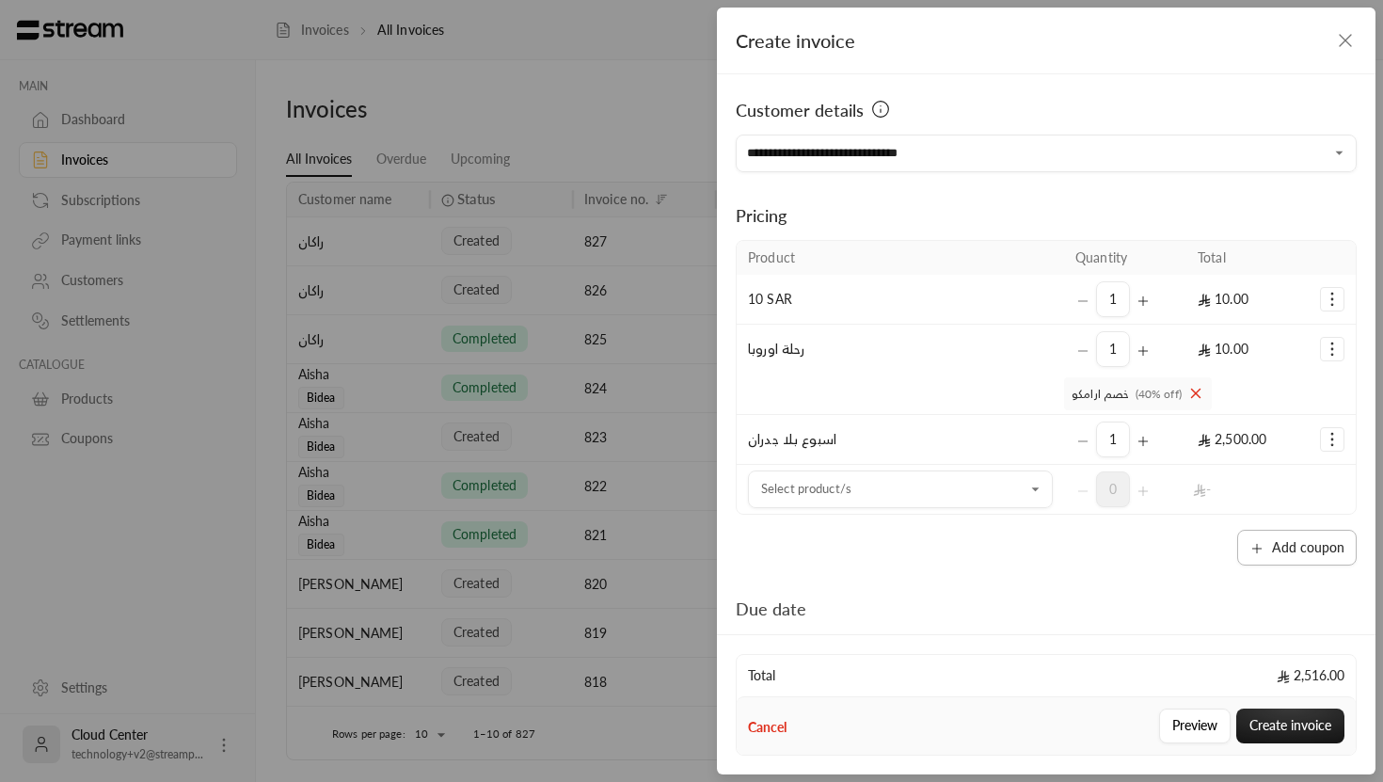
click at [1337, 540] on button "Add coupon" at bounding box center [1296, 548] width 119 height 36
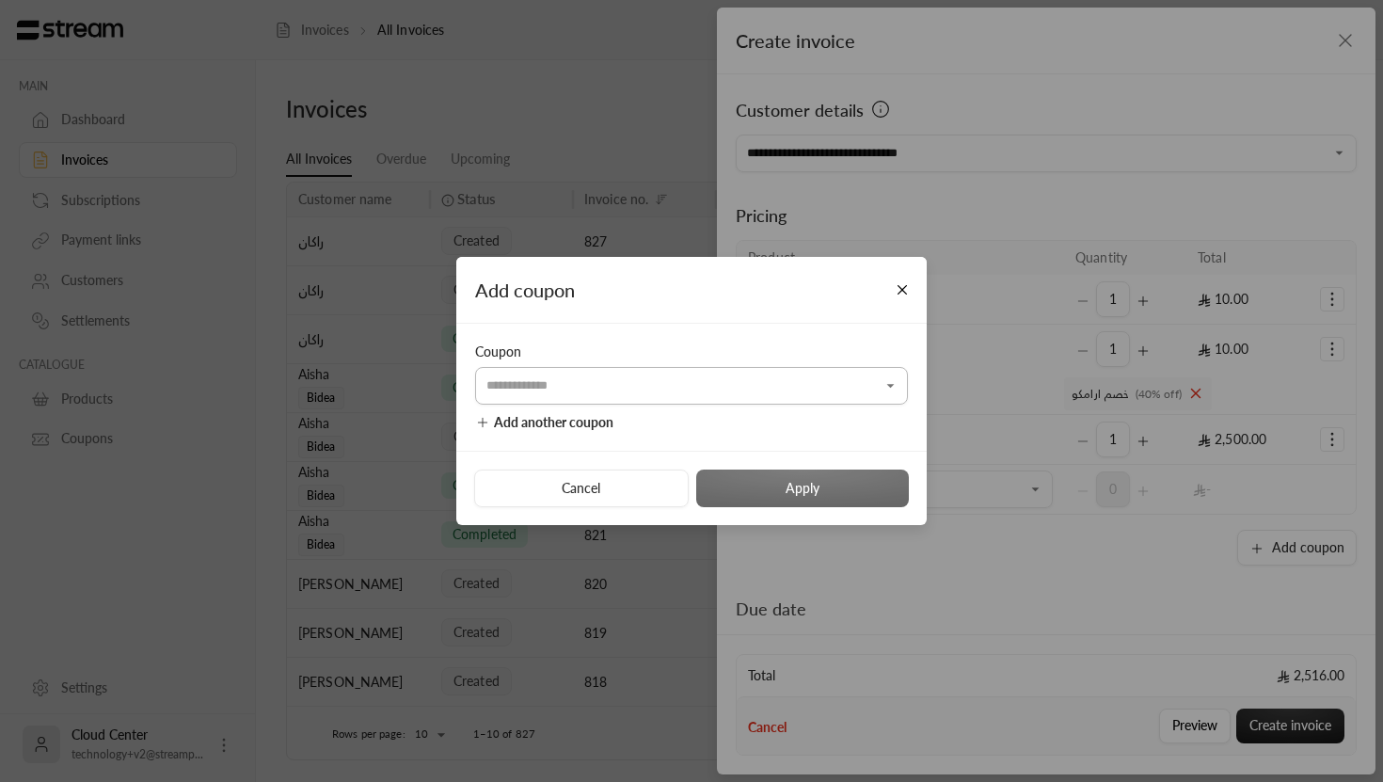
click at [791, 384] on input "Select customer" at bounding box center [691, 385] width 433 height 33
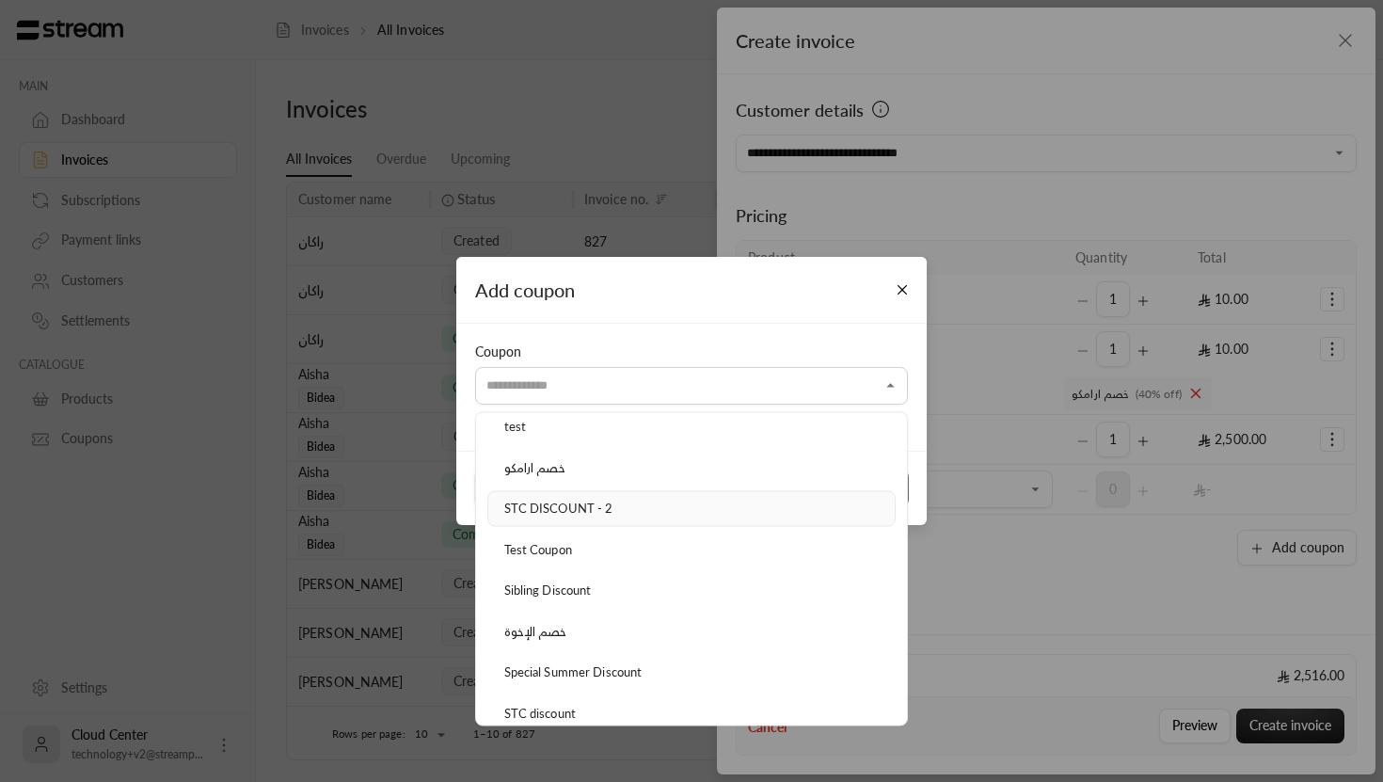
scroll to position [65, 0]
click at [586, 465] on div "خصم ارامكو" at bounding box center [691, 460] width 387 height 19
type input "**********"
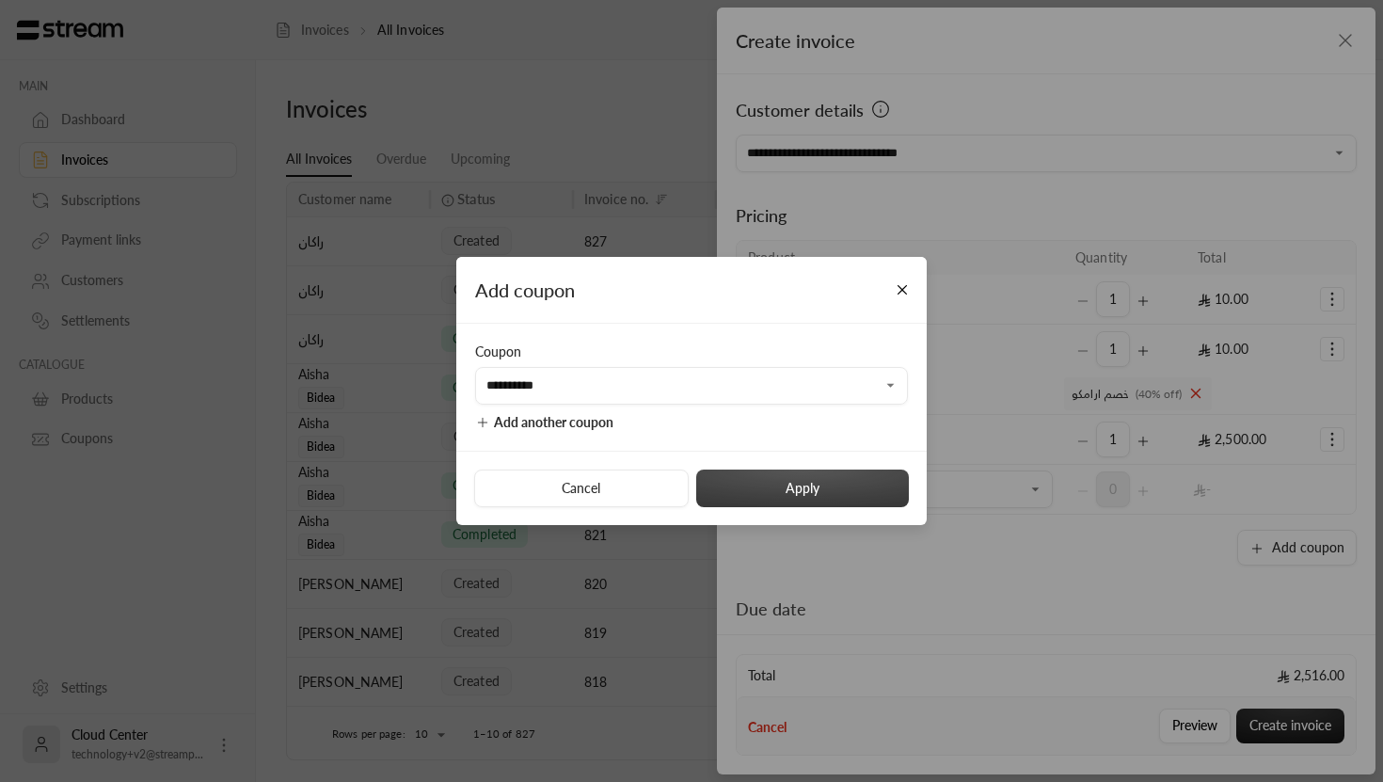
click at [875, 484] on button "Apply" at bounding box center [802, 488] width 213 height 38
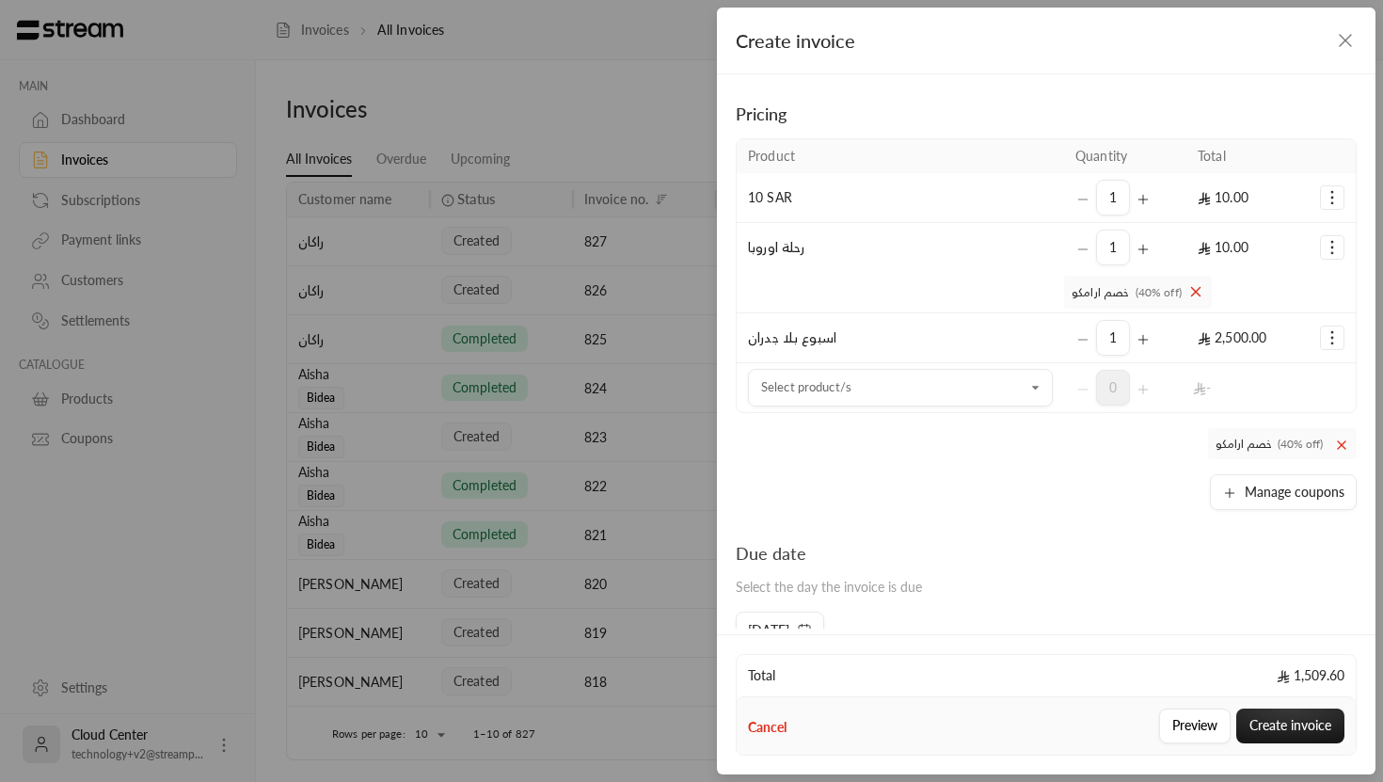
scroll to position [0, 0]
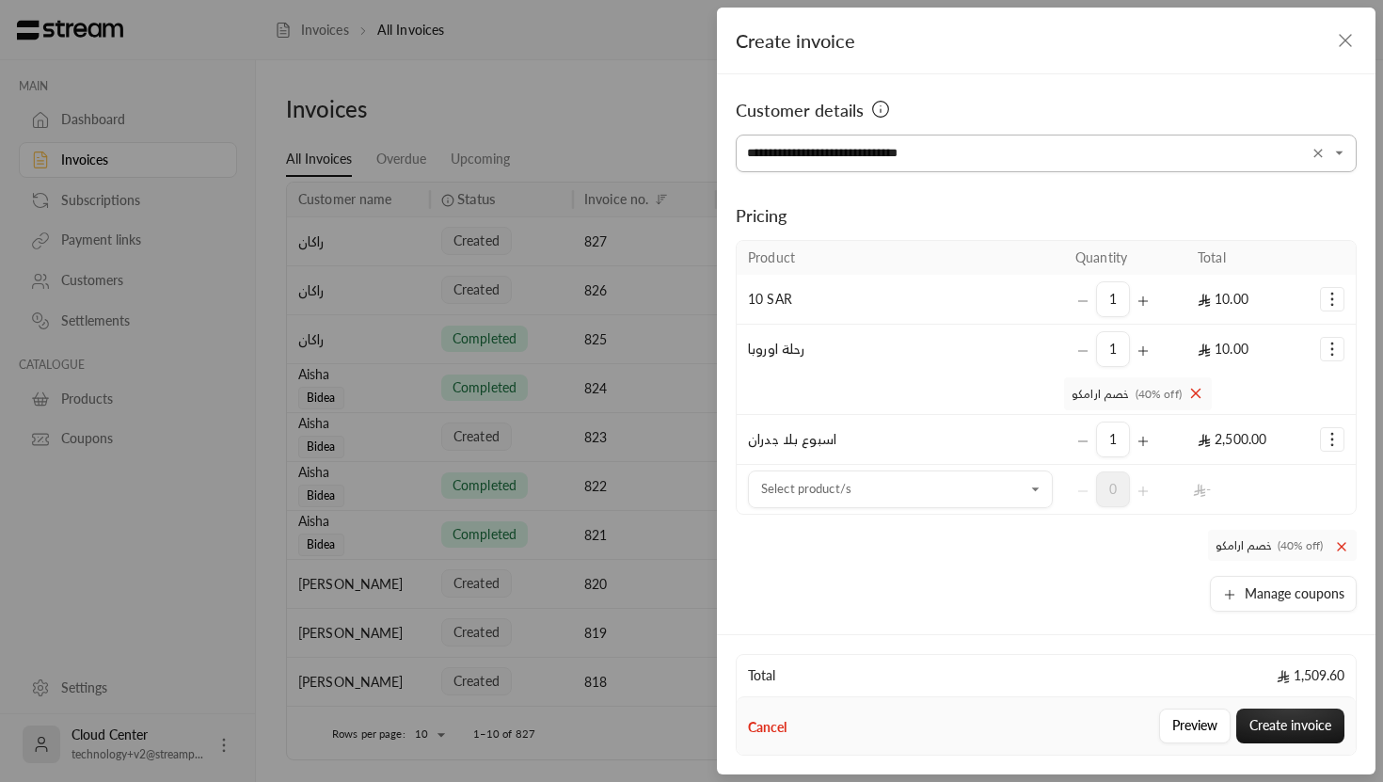
click at [1067, 142] on input "**********" at bounding box center [1045, 153] width 621 height 33
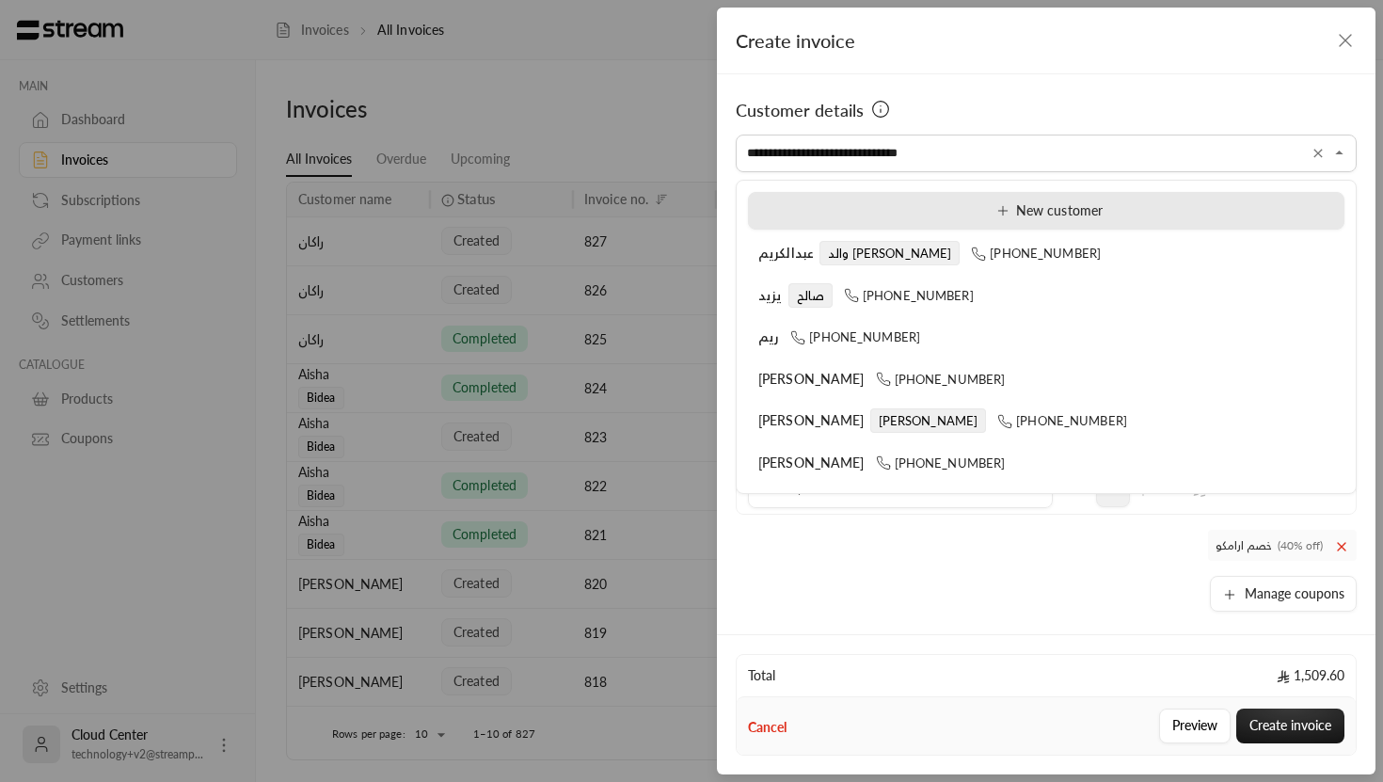
click at [954, 210] on div "New customer" at bounding box center [1046, 211] width 576 height 20
type input "**********"
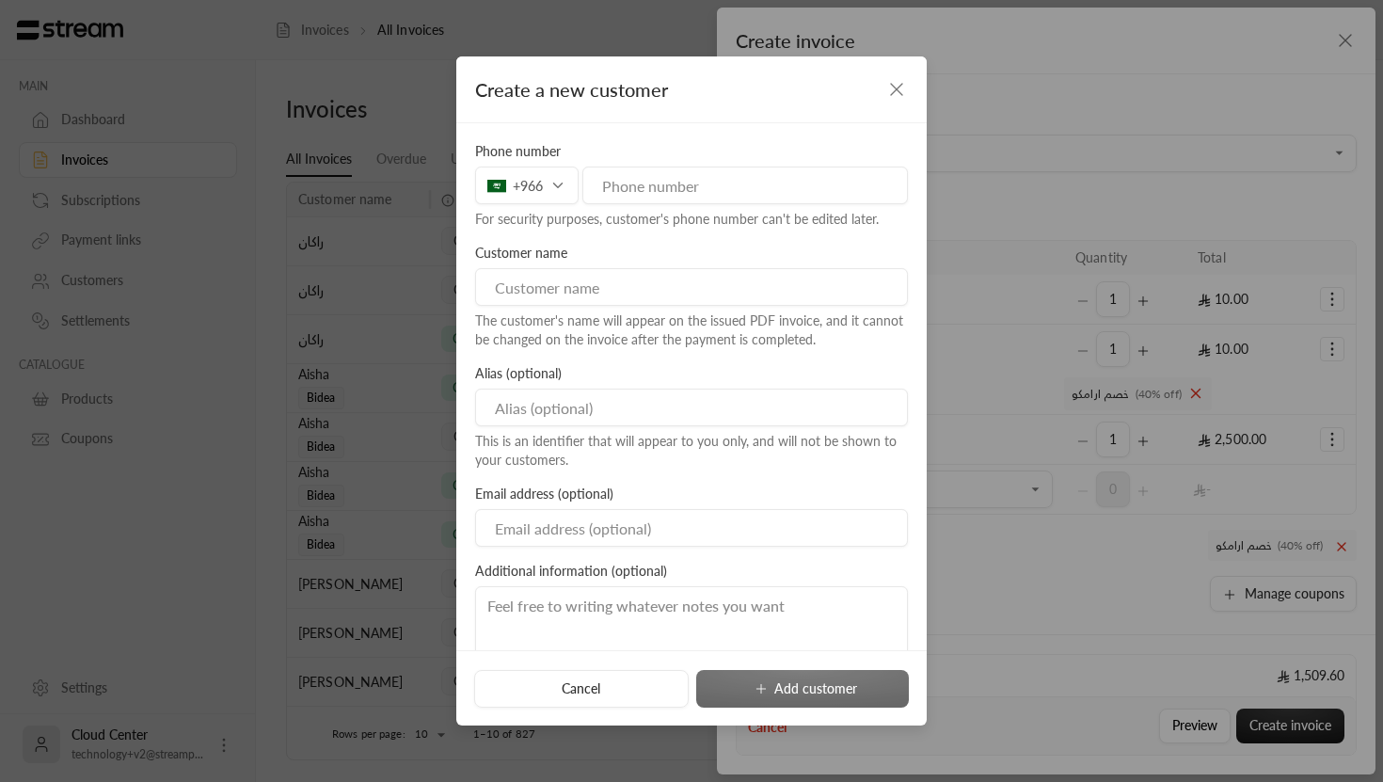
click at [896, 87] on icon "button" at bounding box center [896, 89] width 23 height 23
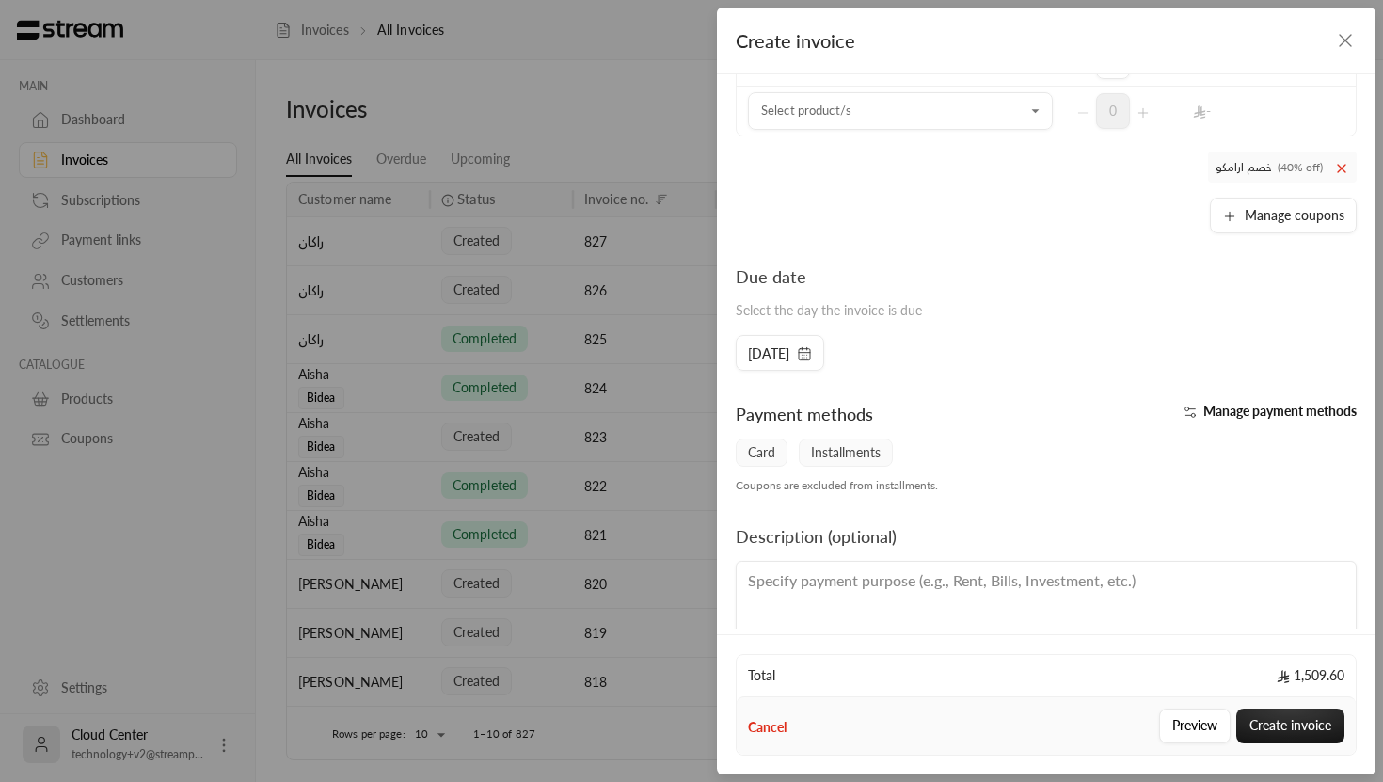
scroll to position [418, 0]
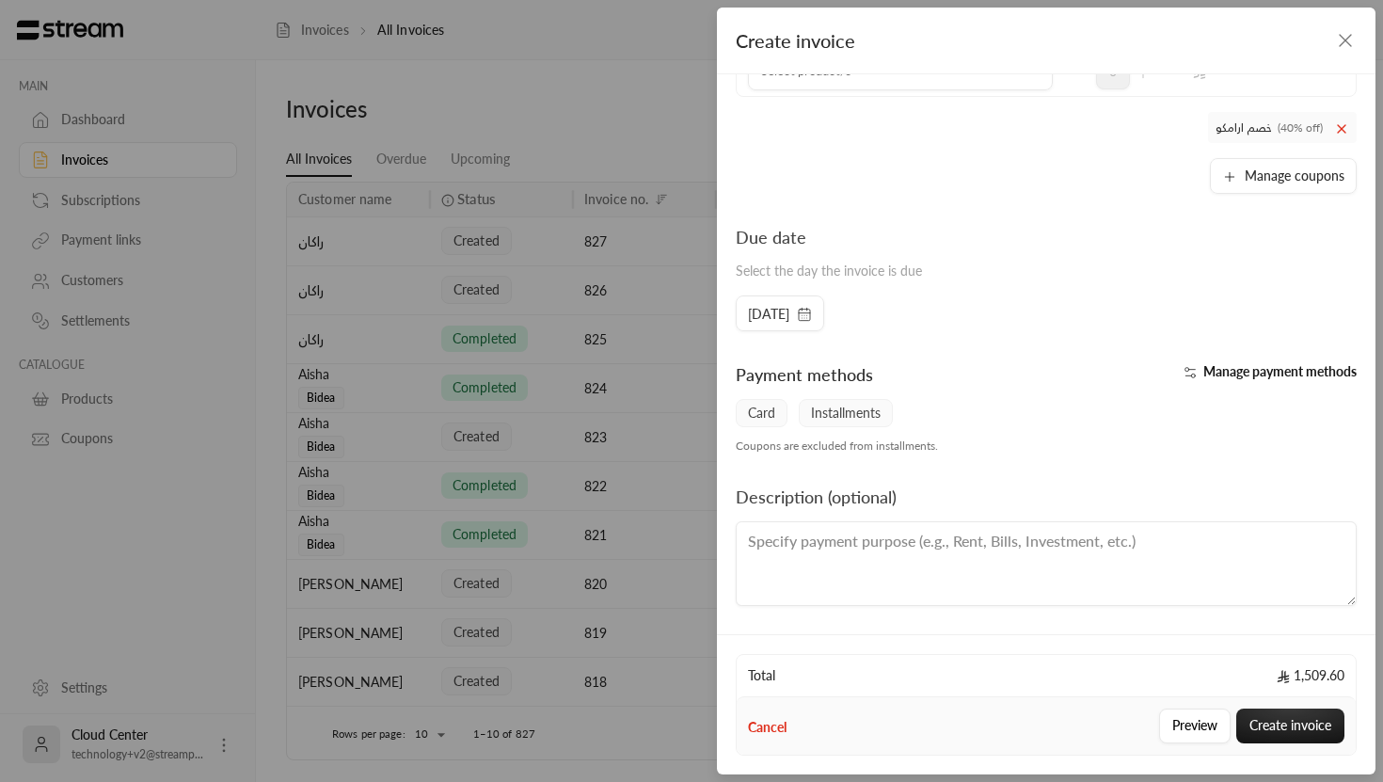
click at [812, 314] on icon "button" at bounding box center [804, 314] width 15 height 15
click at [877, 314] on div "Due date Select the day the invoice is due [DATE]" at bounding box center [1046, 277] width 640 height 107
click at [1194, 383] on div "Manage payment methods" at bounding box center [1206, 380] width 320 height 38
click at [1191, 376] on circle "button" at bounding box center [1193, 376] width 4 height 4
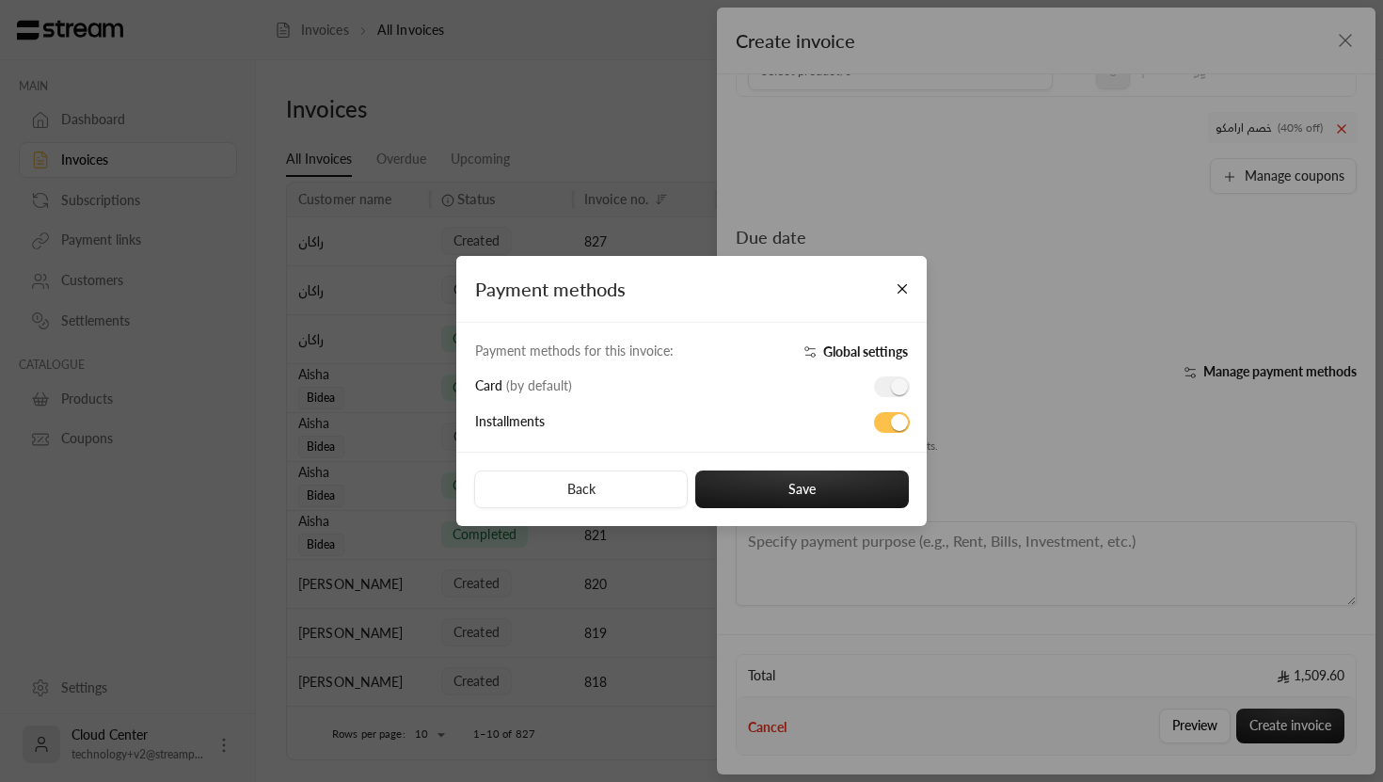
click at [1155, 352] on div "Payment methods Payment methods for this invoice: Global settings Card ( by def…" at bounding box center [691, 391] width 1383 height 782
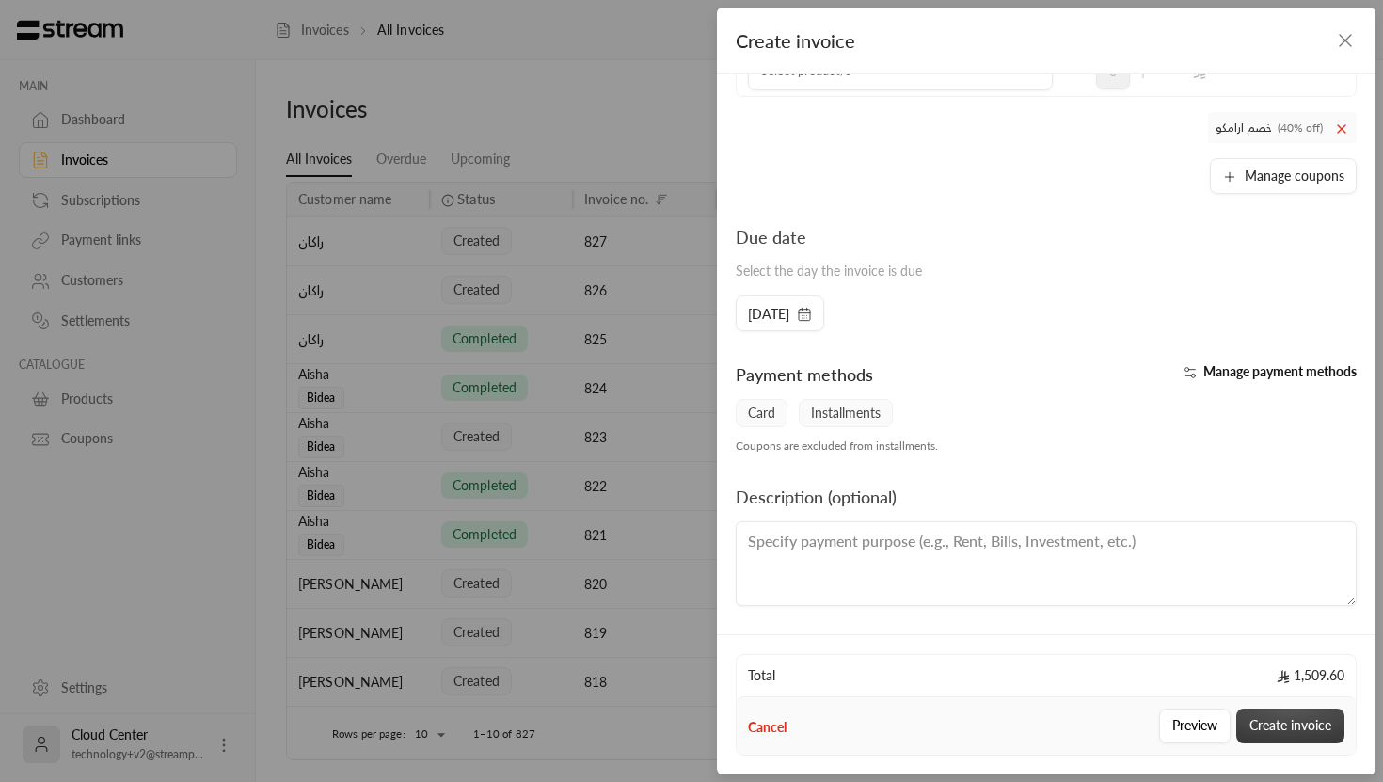
click at [1293, 723] on button "Create invoice" at bounding box center [1290, 725] width 108 height 35
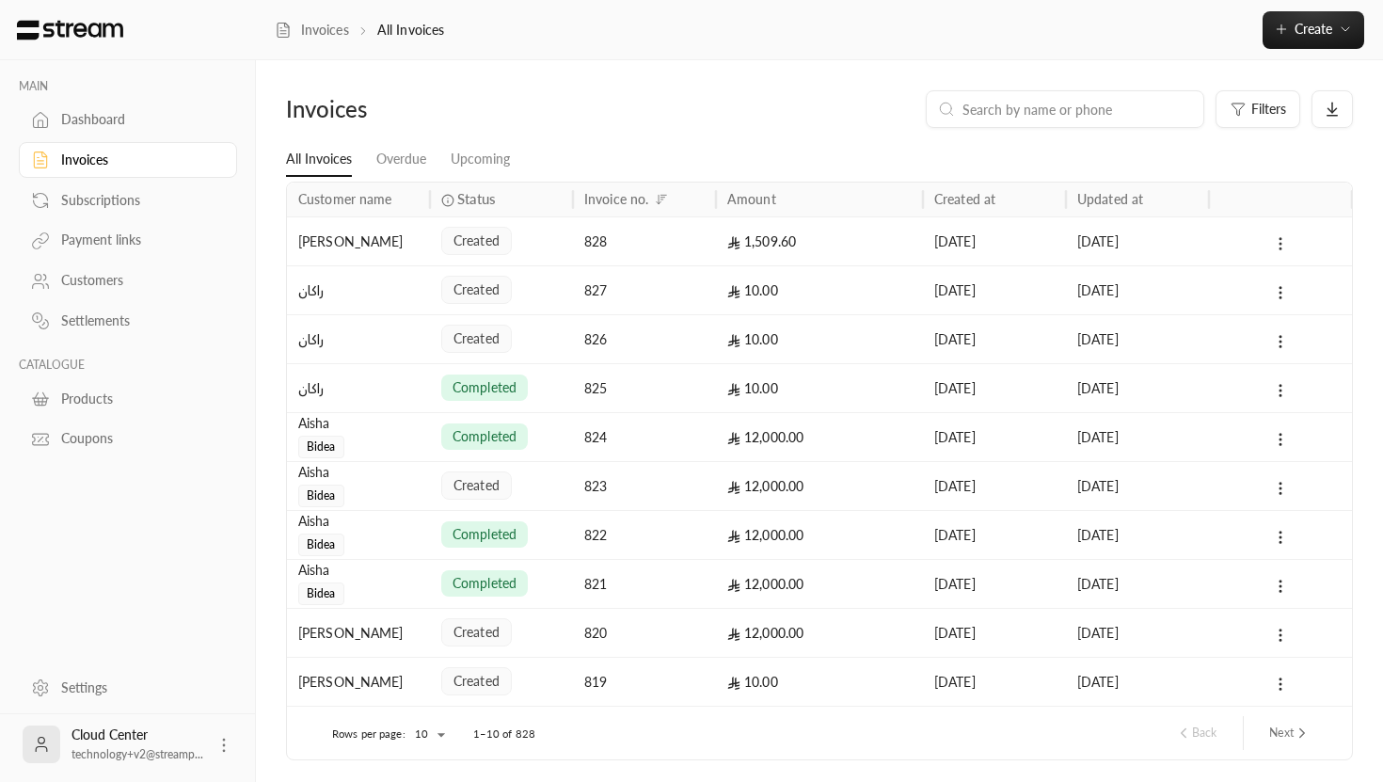
click at [1285, 245] on icon at bounding box center [1280, 243] width 17 height 17
click at [1301, 292] on li "View" at bounding box center [1300, 293] width 47 height 34
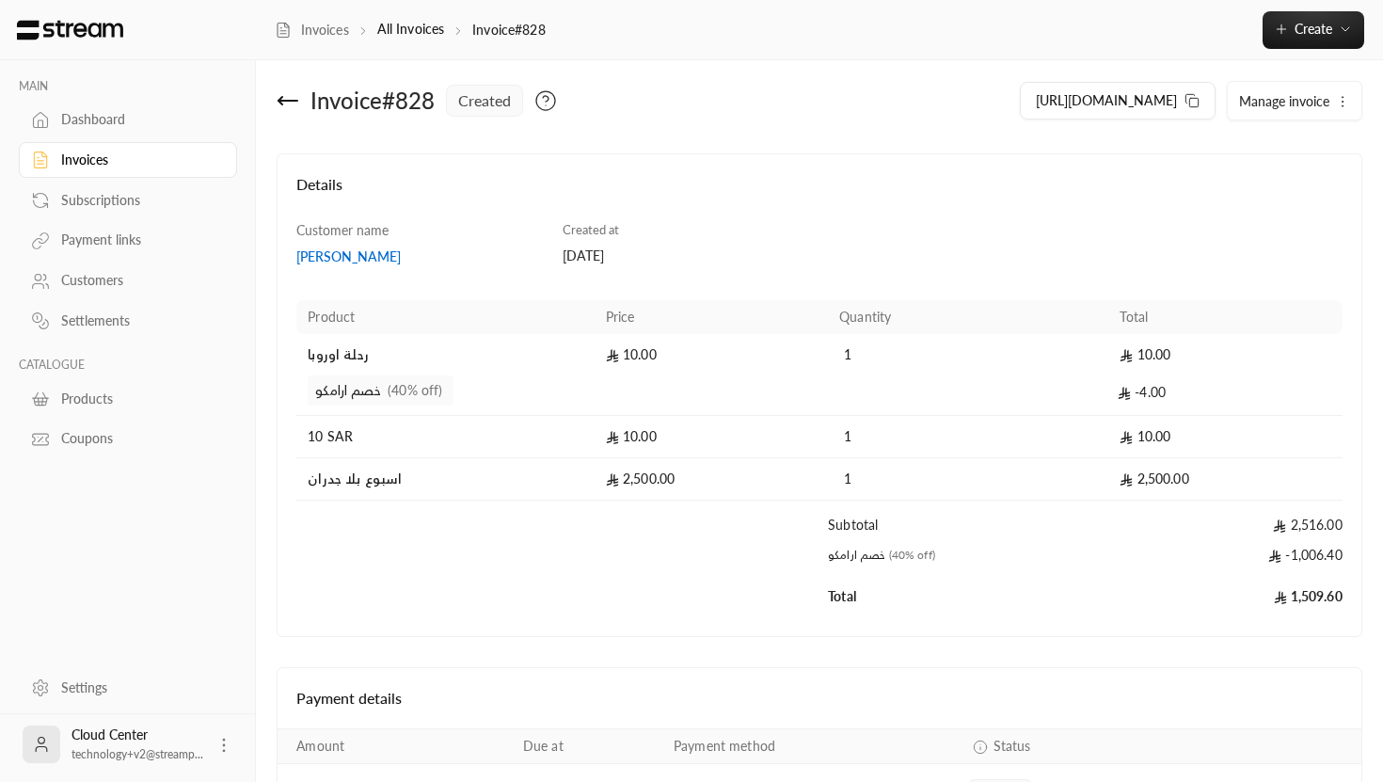
scroll to position [141, 0]
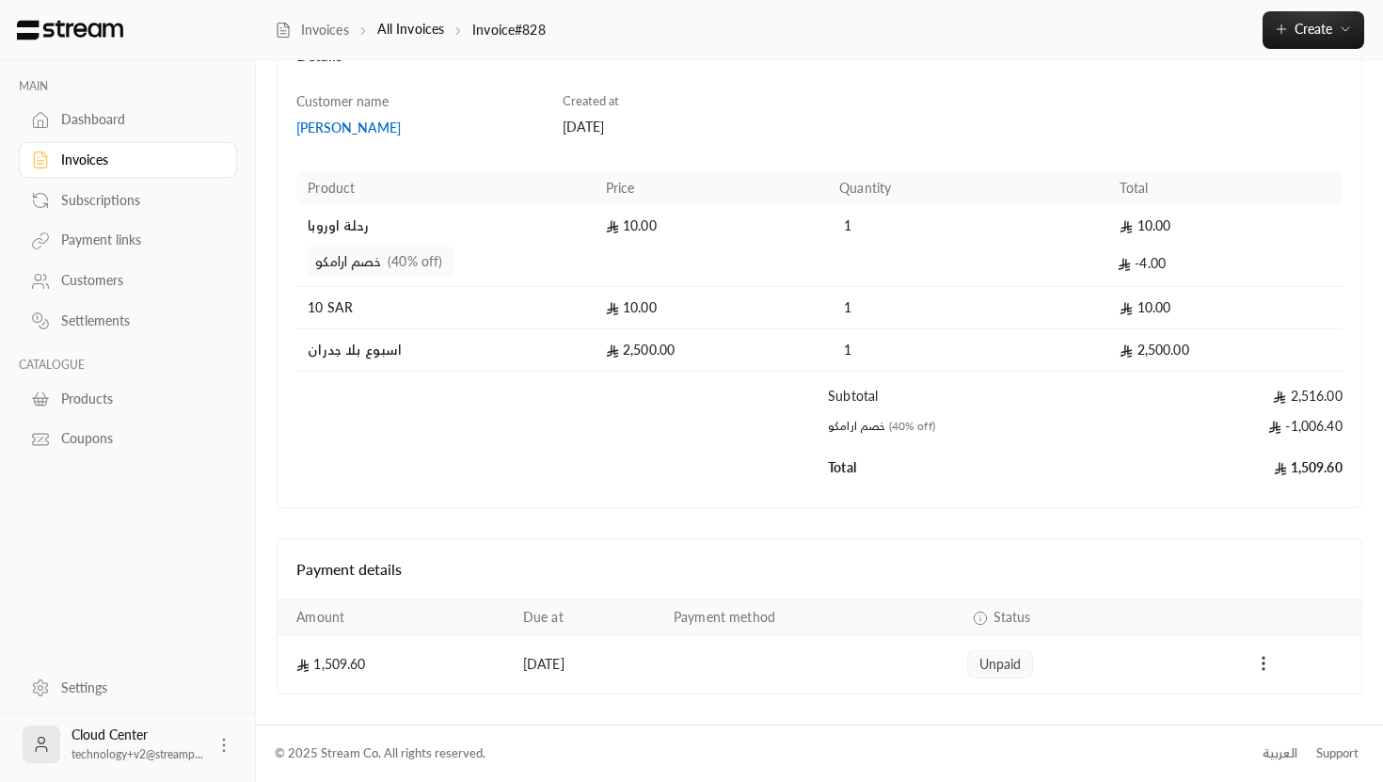
click at [1267, 673] on button "Payments" at bounding box center [1263, 664] width 23 height 23
click at [1299, 717] on li "Mark as paid" at bounding box center [1304, 712] width 87 height 34
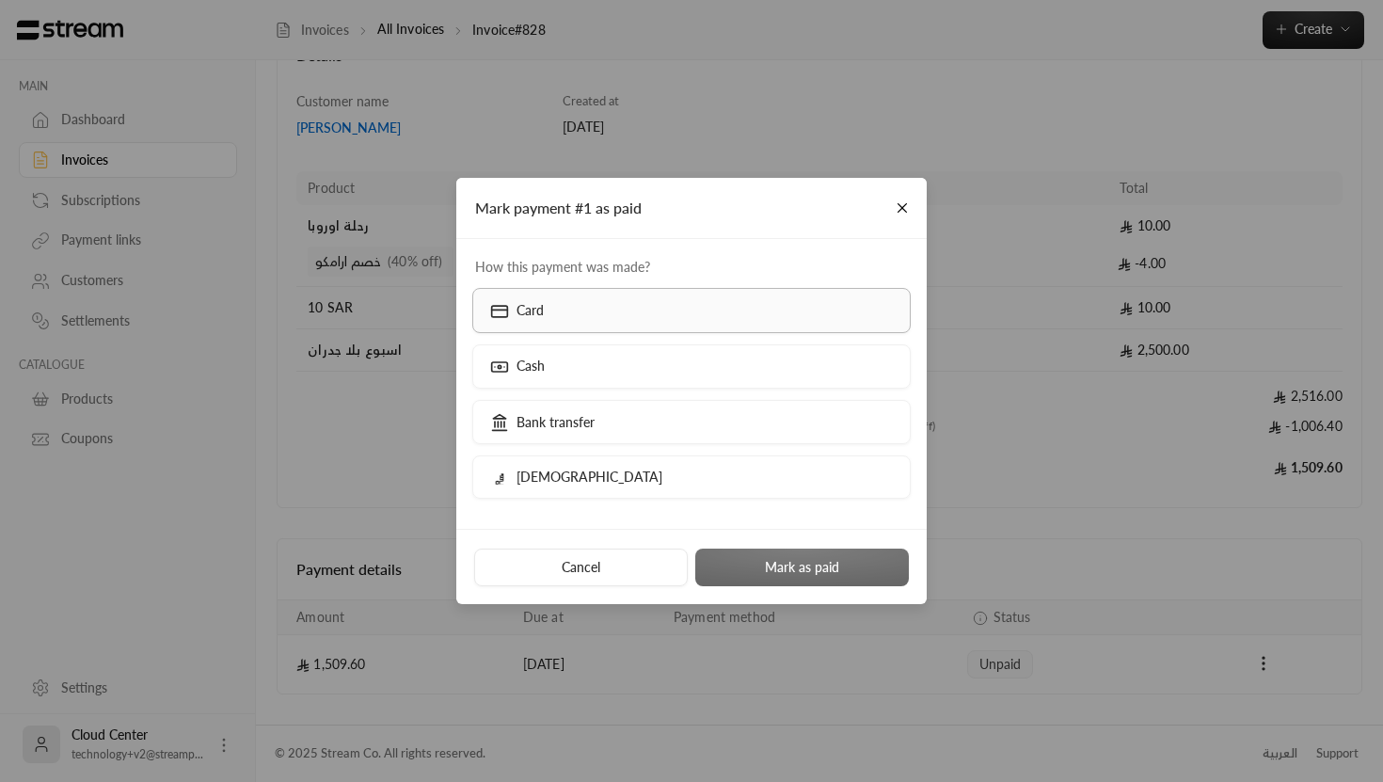
click at [636, 320] on label "Card" at bounding box center [691, 310] width 439 height 44
click at [801, 562] on button "Mark as paid" at bounding box center [801, 567] width 213 height 38
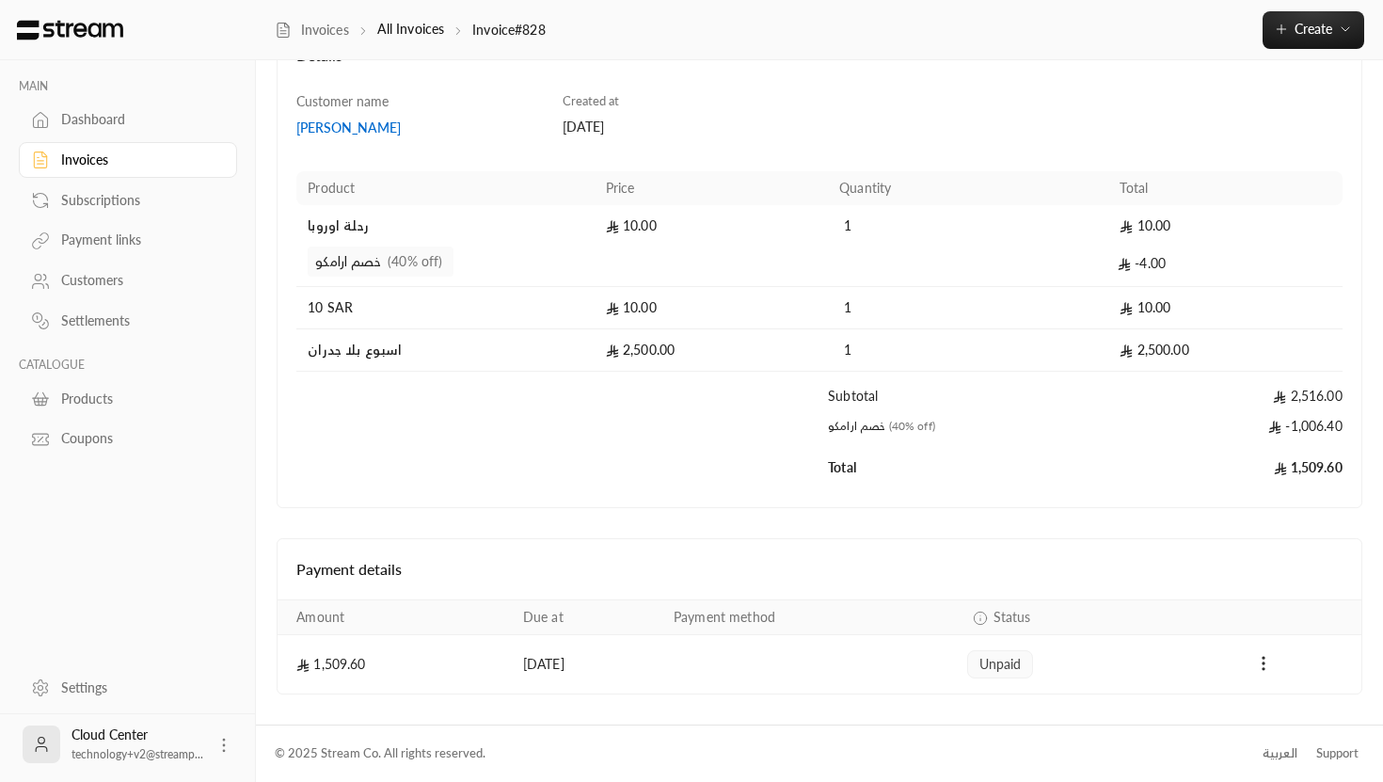
scroll to position [0, 0]
